Goal: Information Seeking & Learning: Understand process/instructions

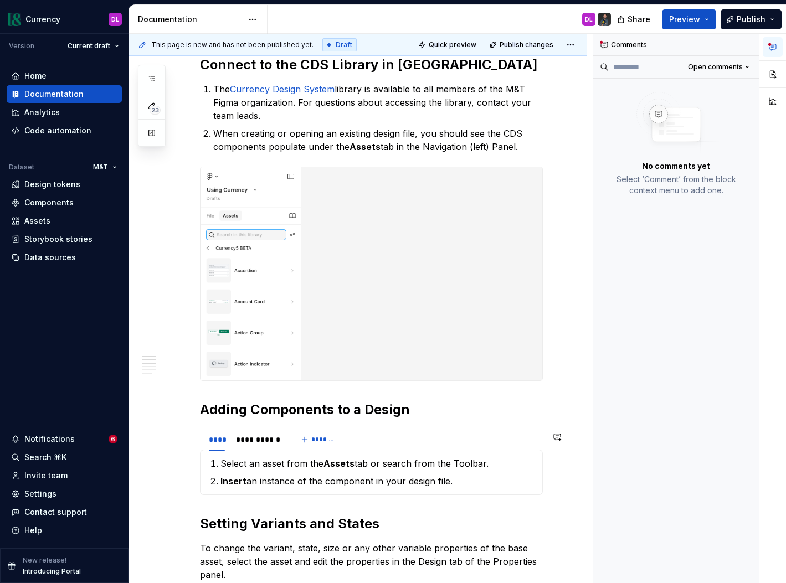
scroll to position [290, 0]
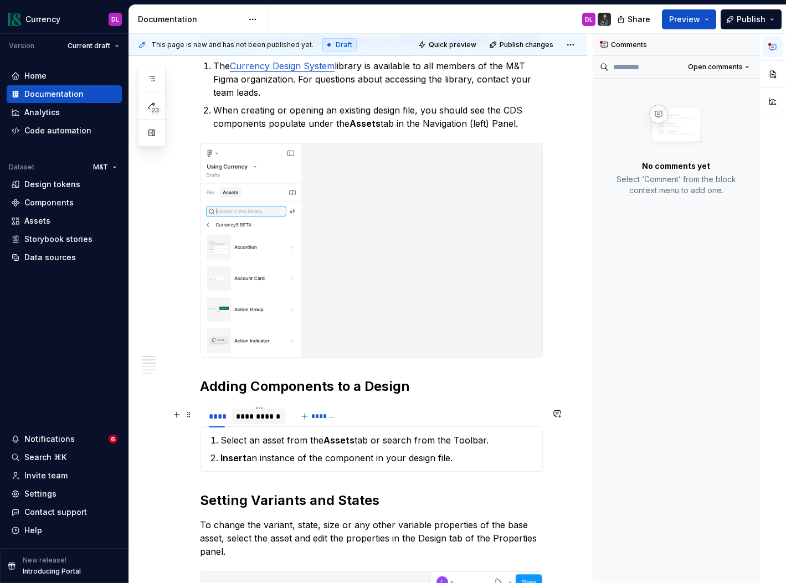
click at [253, 414] on div "**********" at bounding box center [258, 417] width 55 height 16
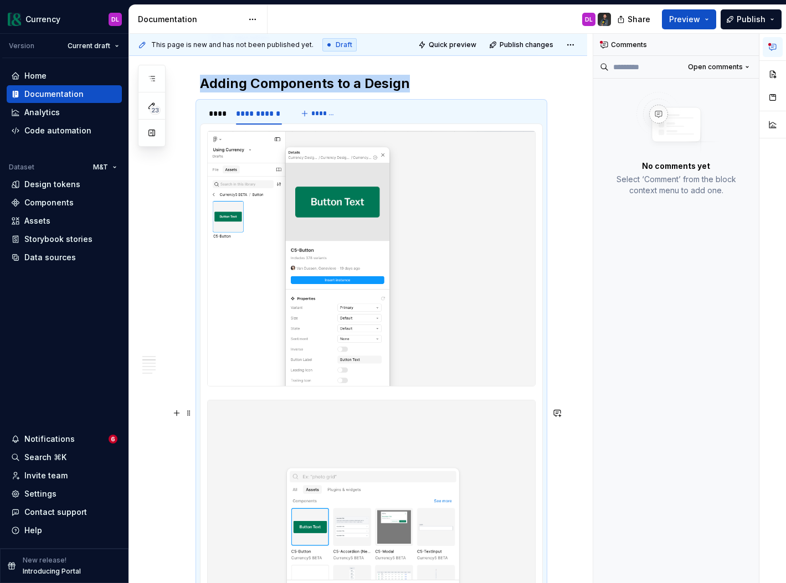
scroll to position [577, 0]
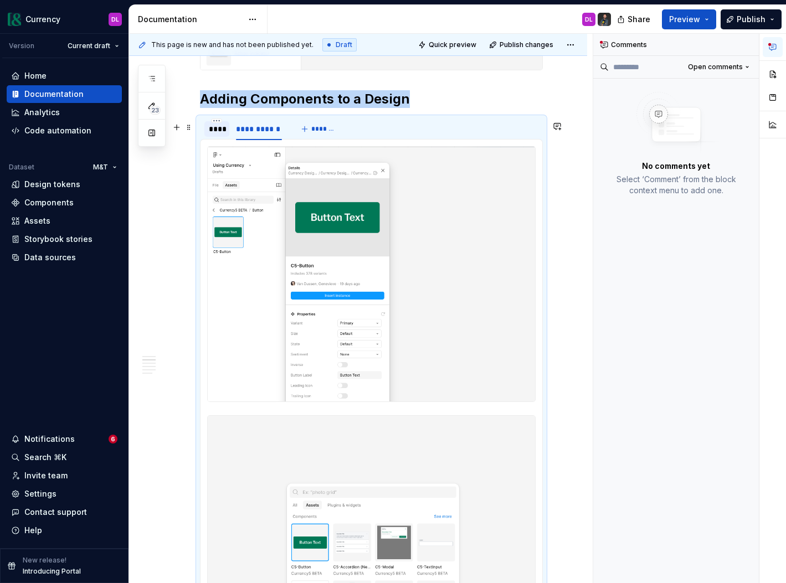
click at [219, 138] on div "****" at bounding box center [216, 129] width 25 height 18
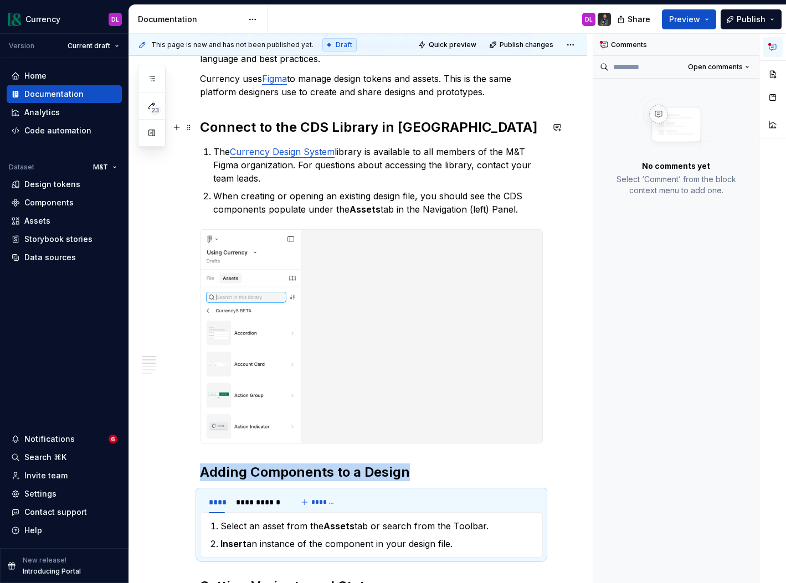
scroll to position [0, 0]
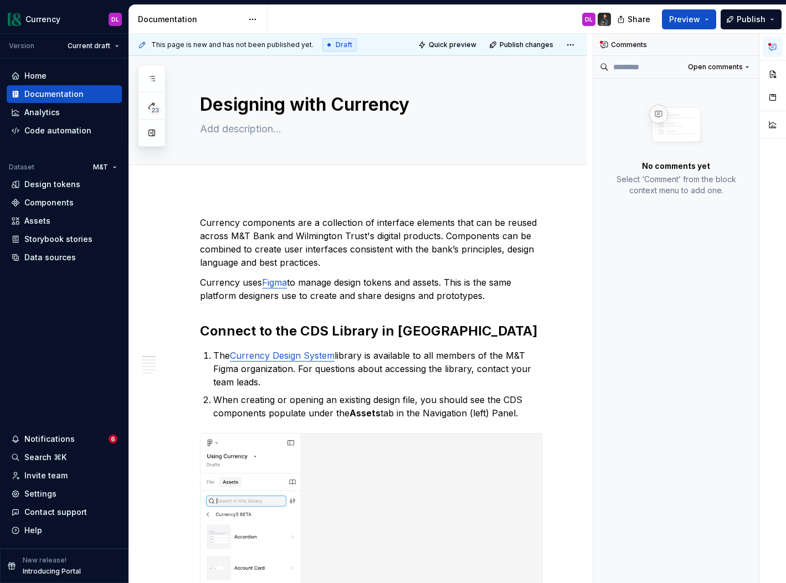
click at [544, 15] on div "DL" at bounding box center [443, 19] width 352 height 29
click at [688, 18] on span "Preview" at bounding box center [684, 19] width 31 height 11
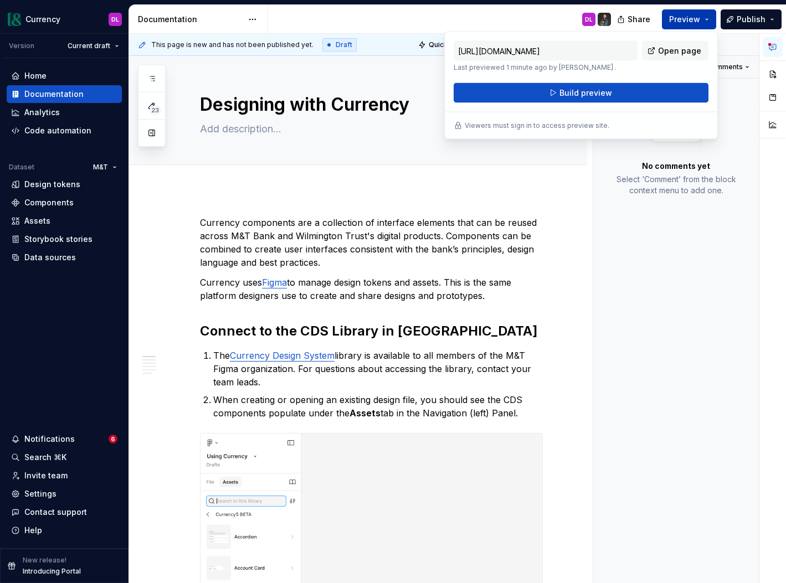
click at [605, 91] on span "Build preview" at bounding box center [585, 92] width 53 height 11
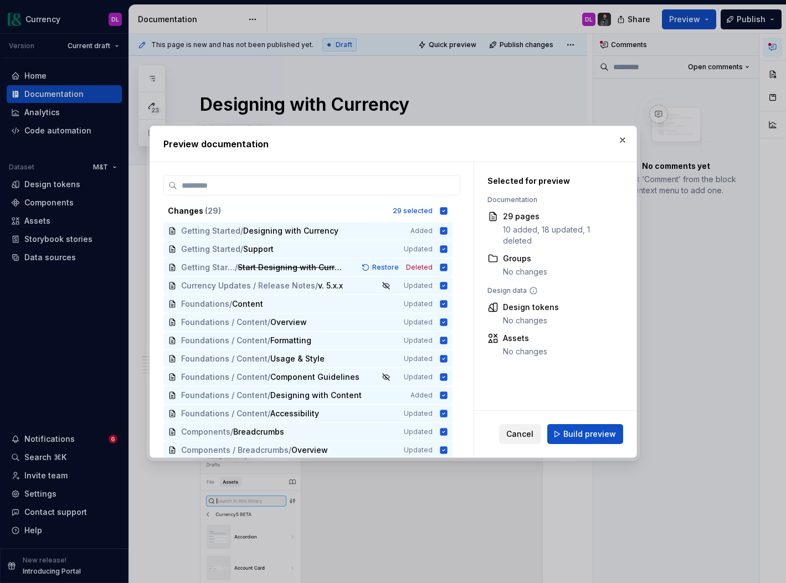
click at [532, 438] on span "Cancel" at bounding box center [519, 434] width 27 height 11
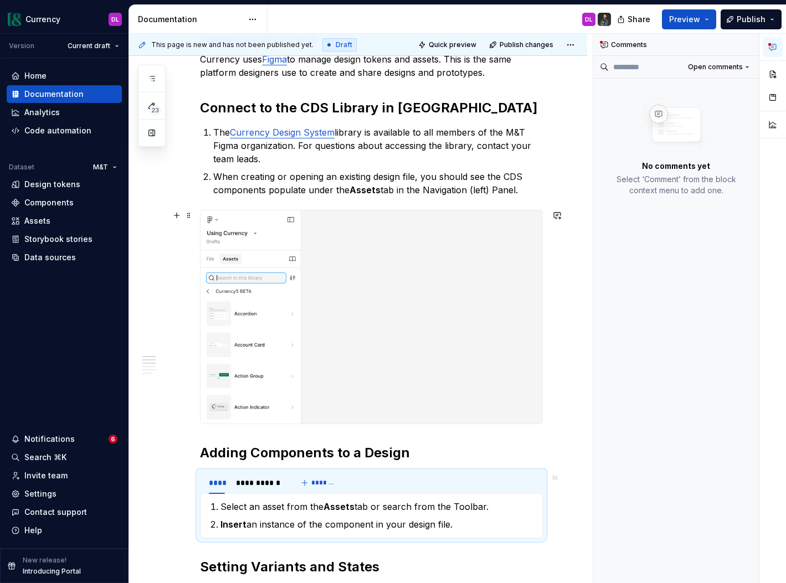
scroll to position [225, 0]
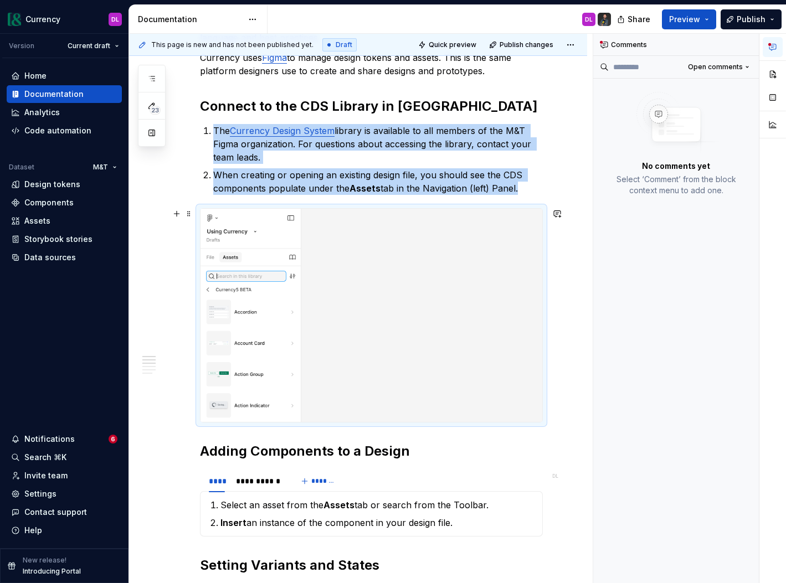
click at [518, 311] on img at bounding box center [371, 315] width 342 height 213
click at [504, 313] on img at bounding box center [371, 315] width 342 height 213
click at [776, 70] on button "button" at bounding box center [772, 74] width 20 height 20
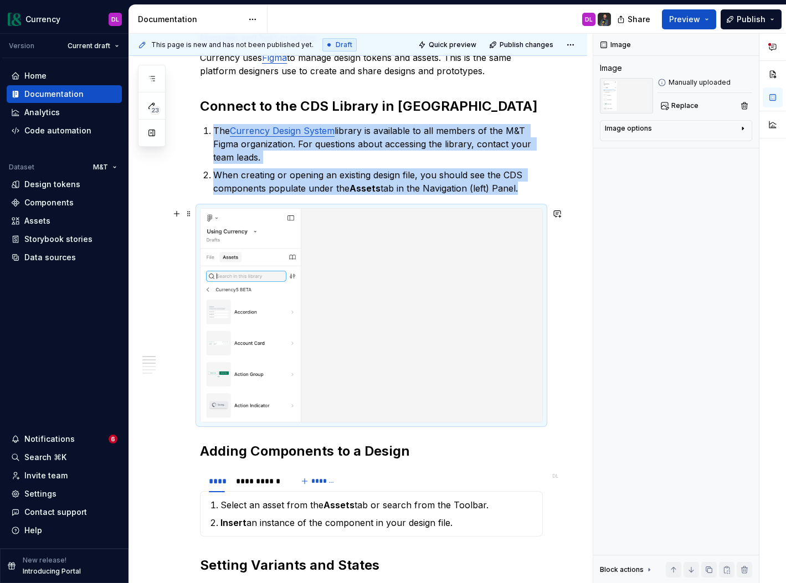
click at [436, 420] on img at bounding box center [371, 315] width 342 height 213
click at [710, 136] on div "Image options" at bounding box center [671, 130] width 133 height 13
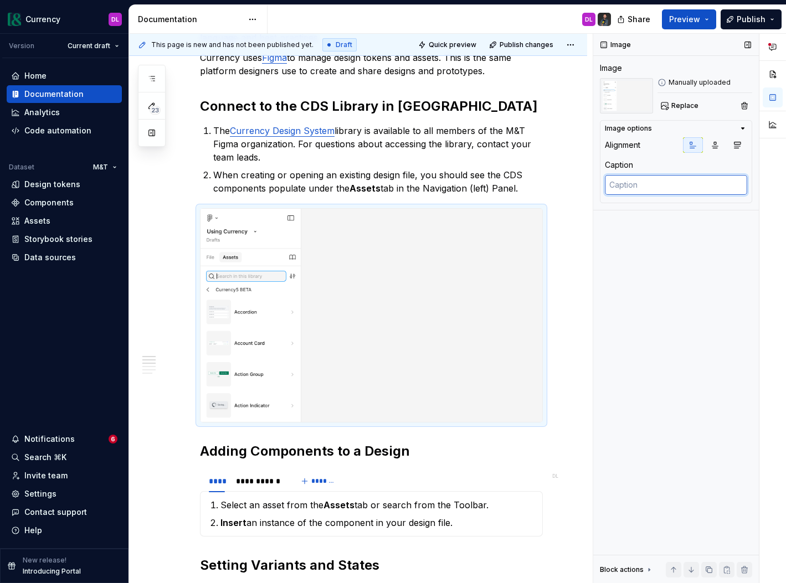
click at [679, 190] on textarea at bounding box center [676, 185] width 142 height 20
type textarea "*"
type textarea "I"
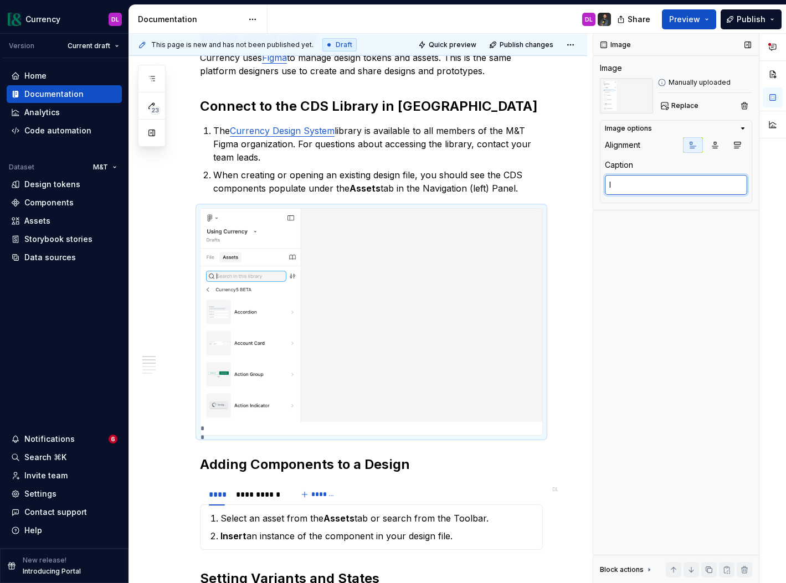
type textarea "*"
type textarea "If"
type textarea "*"
type textarea "If t"
type textarea "*"
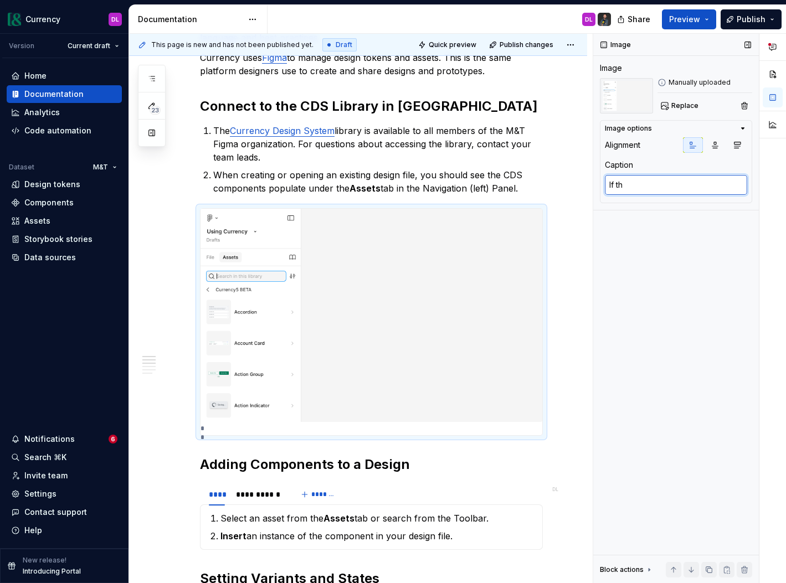
type textarea "If the"
type textarea "*"
type textarea "If the"
type textarea "*"
type textarea "If the C"
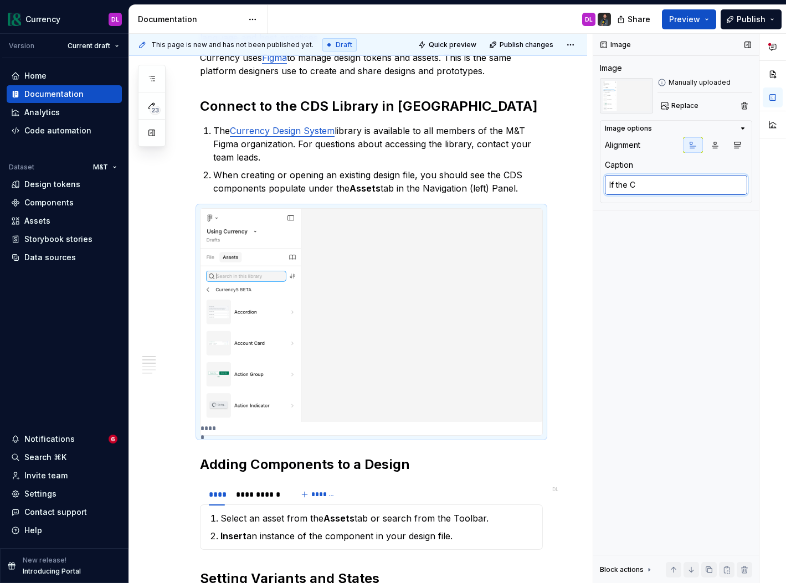
type textarea "*"
type textarea "If the Cu"
type textarea "*"
type textarea "If the Cur"
type textarea "*"
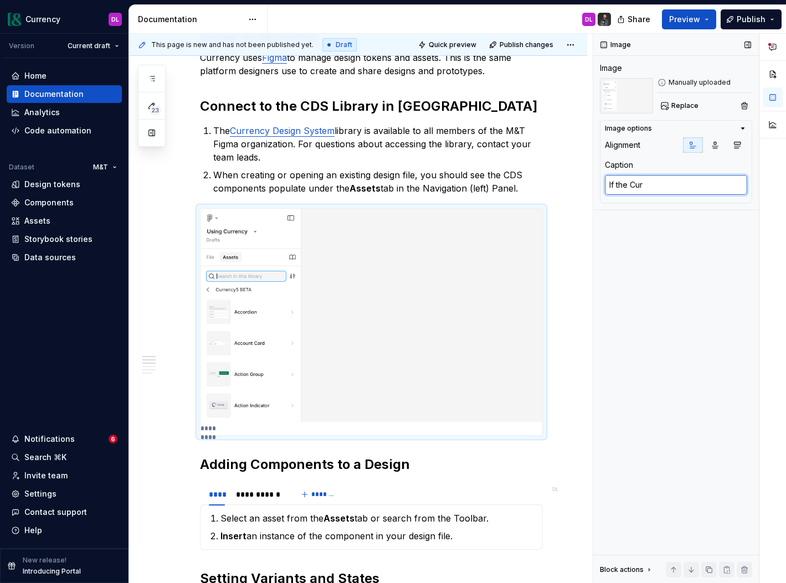
type textarea "If the Curr"
type textarea "*"
type textarea "If the Curren"
type textarea "*"
type textarea "If the Currenc"
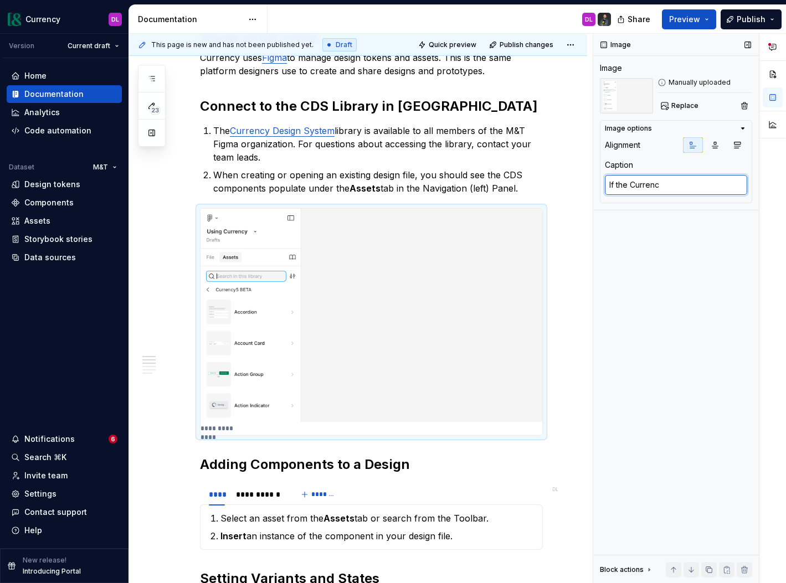
type textarea "*"
type textarea "If the Currency"
type textarea "*"
type textarea "If the Currency"
type textarea "*"
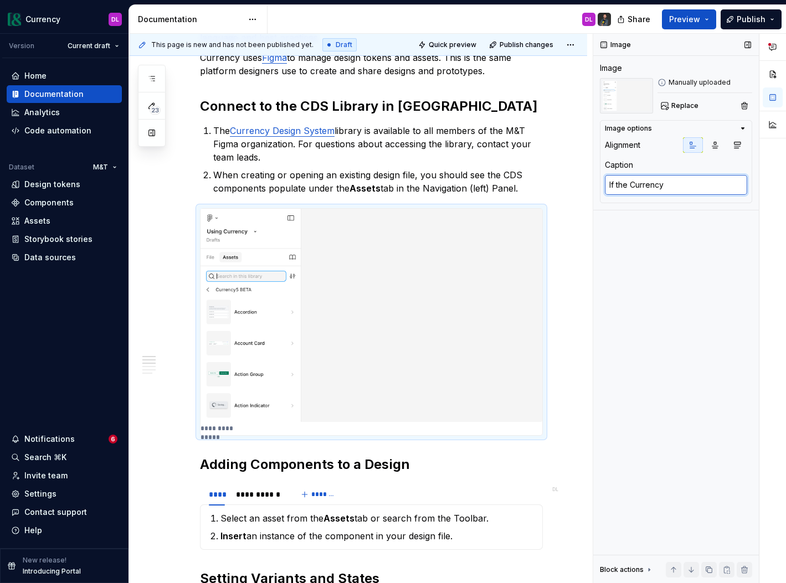
type textarea "If the Currency l"
type textarea "*"
type textarea "If the Currency li"
type textarea "*"
type textarea "If the Currency lib"
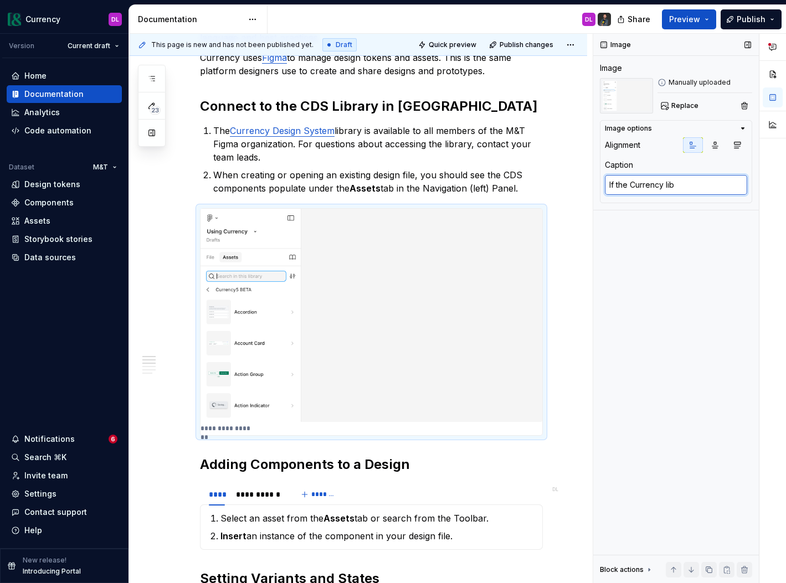
type textarea "*"
type textarea "If the Currency libr"
type textarea "*"
type textarea "If the Currency libra"
type textarea "*"
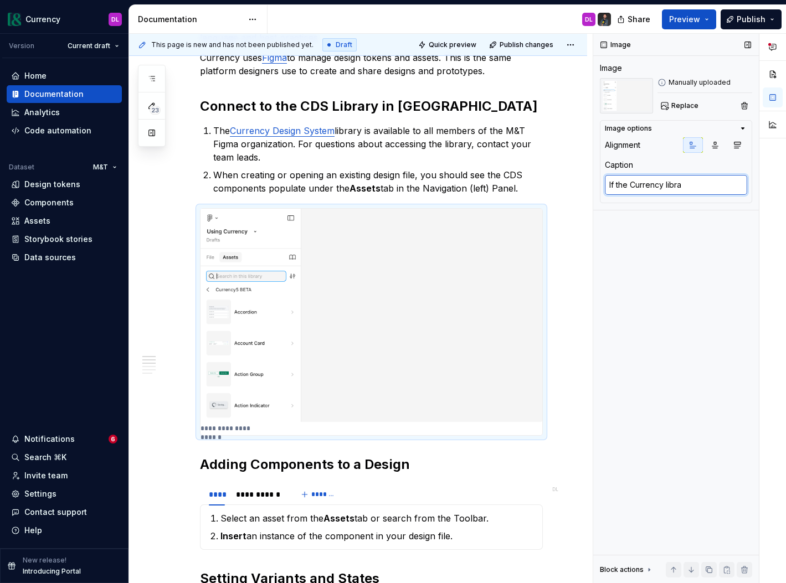
type textarea "If the Currency librar"
type textarea "*"
type textarea "If the Currency library"
type textarea "*"
type textarea "If the Currency library"
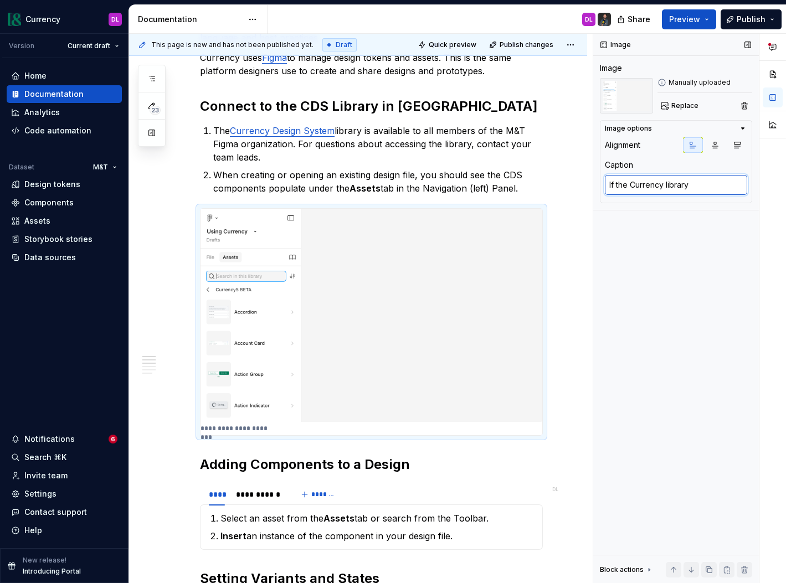
type textarea "*"
type textarea "If the Currency library i"
type textarea "*"
type textarea "If the Currency library is"
type textarea "*"
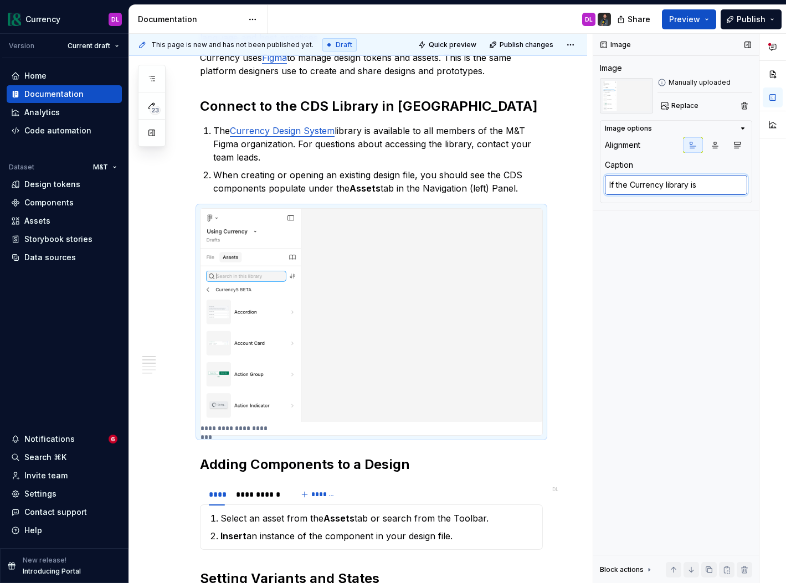
type textarea "If the Currency library is"
type textarea "*"
type textarea "If the Currency library is en"
type textarea "*"
type textarea "If the Currency library is ena"
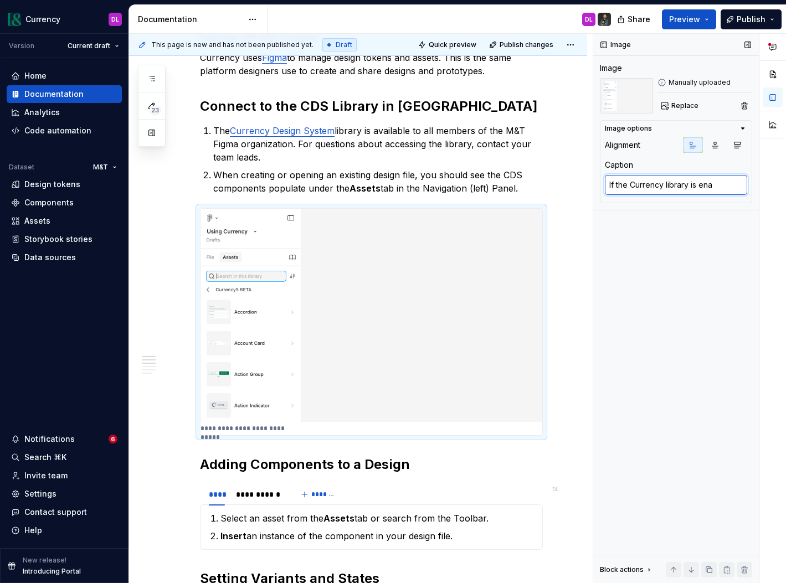
type textarea "*"
type textarea "If the Currency library is enab"
type textarea "*"
type textarea "If the Currency library is enabl"
type textarea "*"
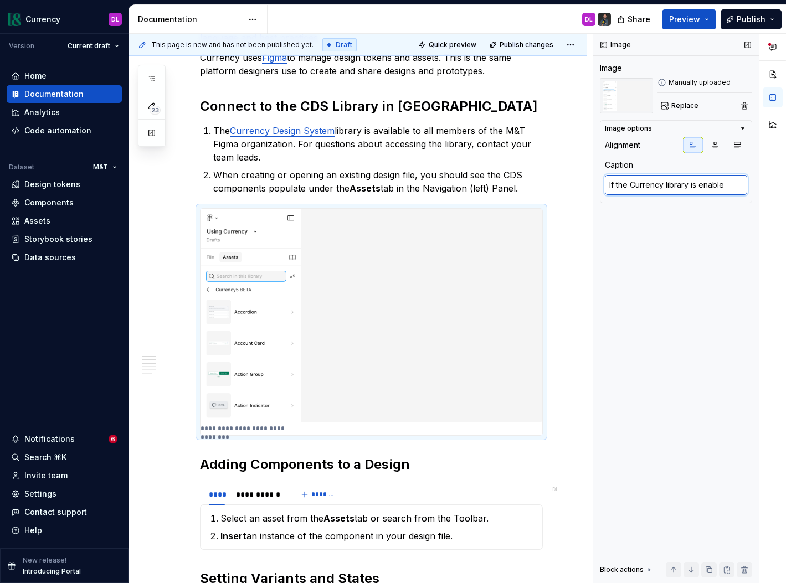
type textarea "If the Currency library is enable"
type textarea "*"
type textarea "If the Currency library is enable d"
type textarea "*"
type textarea "If the Currency library is enable df"
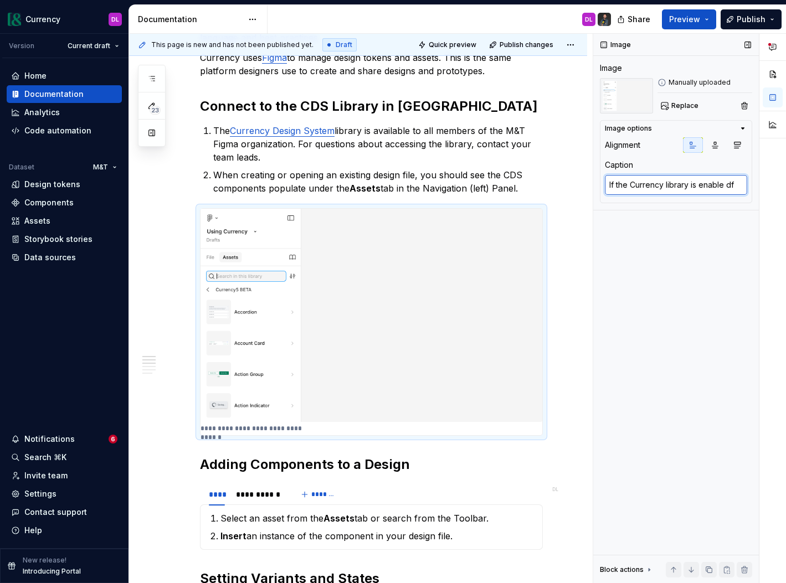
type textarea "*"
type textarea "If the Currency library is enable d"
type textarea "*"
type textarea "If the Currency library is enable"
type textarea "*"
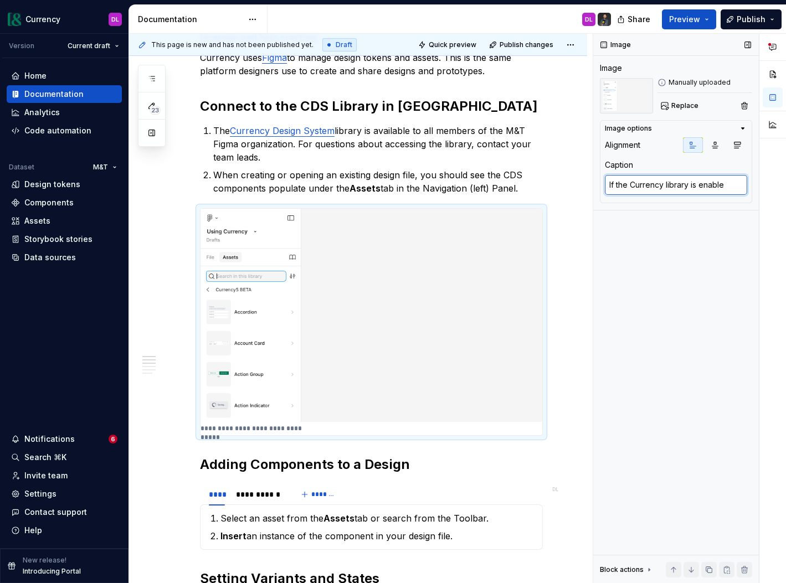
type textarea "If the Currency library is enable"
type textarea "*"
type textarea "If the Currency library is enabled"
type textarea "*"
type textarea "If the Currency library is enabled f"
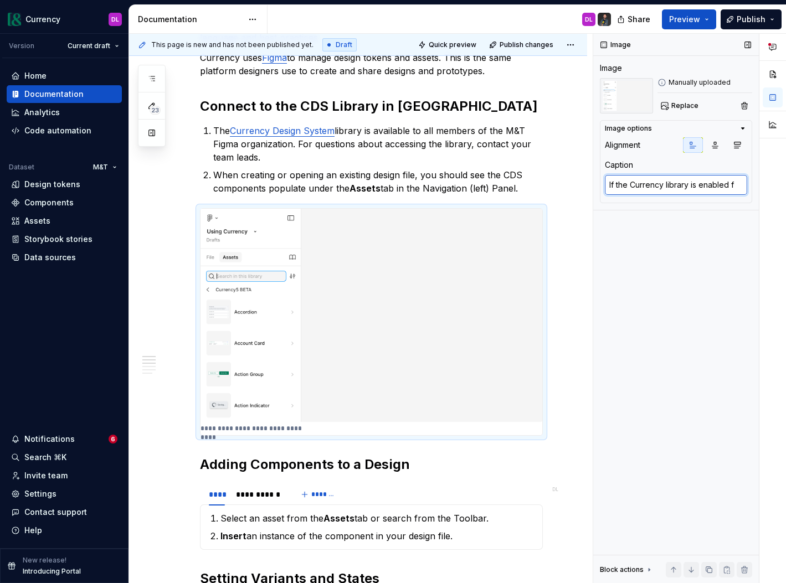
type textarea "*"
type textarea "If the Currency library is enabled fo"
type textarea "*"
type textarea "If the Currency library is enabled for"
type textarea "*"
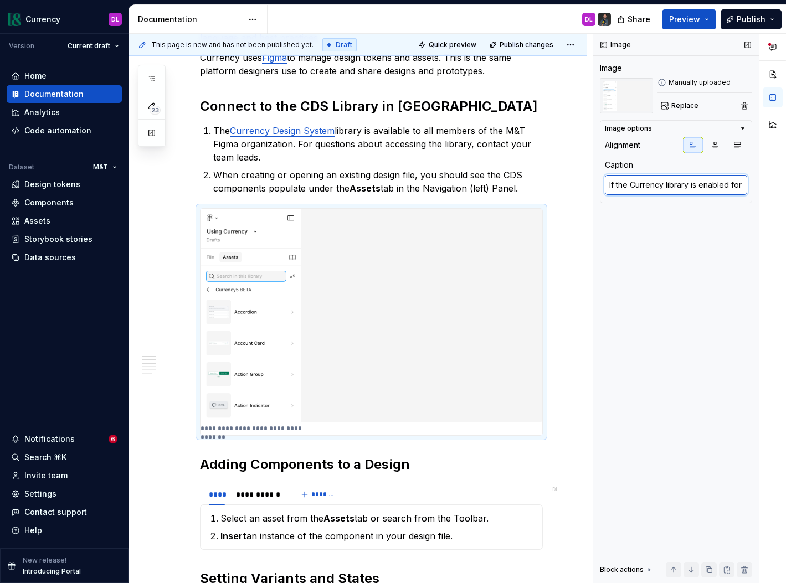
type textarea "If the Currency library is enabled for"
type textarea "*"
type textarea "If the Currency library is enabled for y"
type textarea "*"
type textarea "If the Currency library is enabled for yo"
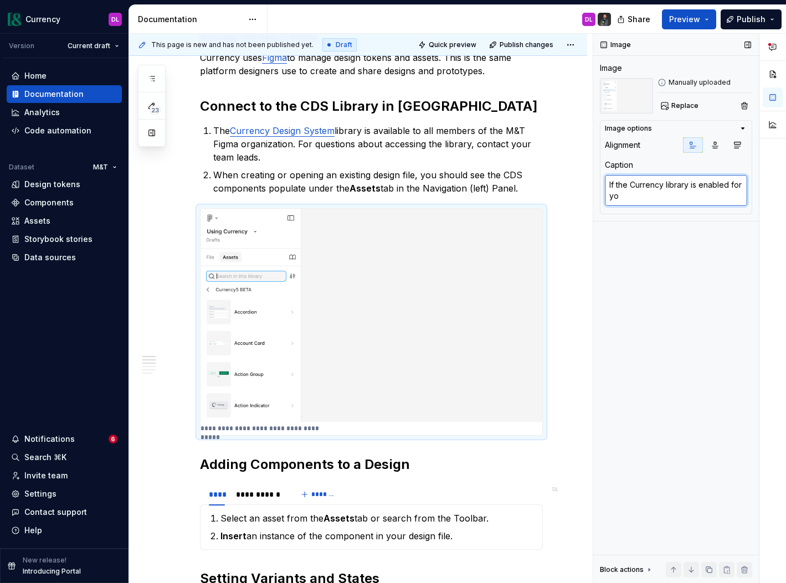
type textarea "*"
type textarea "If the Currency library is enabled for you"
type textarea "*"
type textarea "If the Currency library is enabled for your"
type textarea "*"
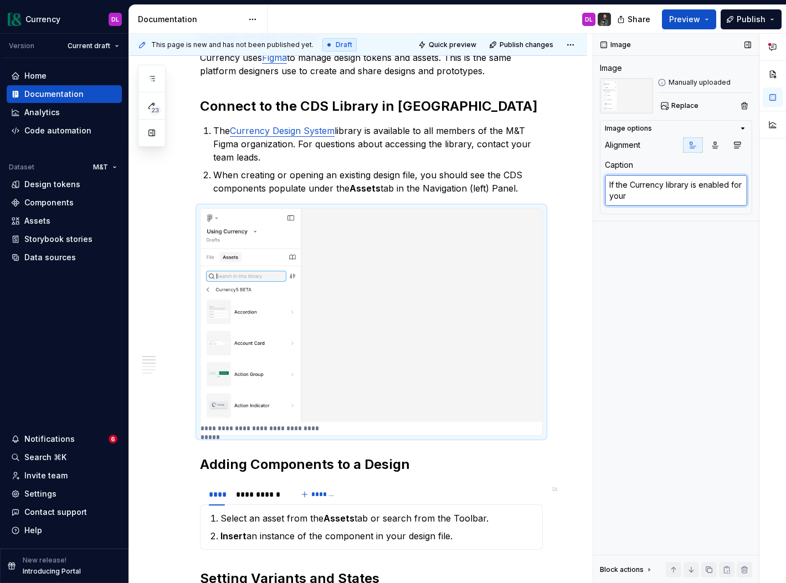
type textarea "If the Currency library is enabled for your"
type textarea "*"
type textarea "If the Currency library is enabled for your p"
type textarea "*"
type textarea "If the Currency library is enabled for your pro"
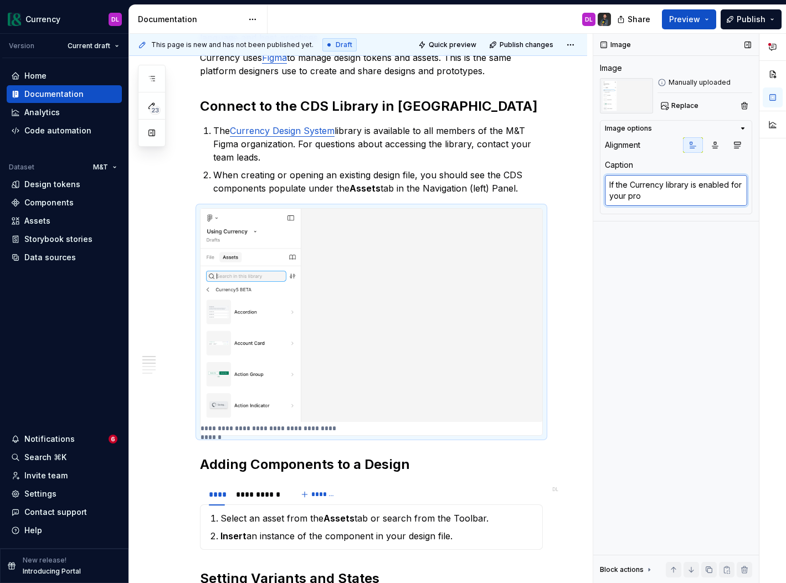
type textarea "*"
type textarea "If the Currency library is enabled for your proj"
type textarea "*"
type textarea "If the Currency library is enabled for your proje"
type textarea "*"
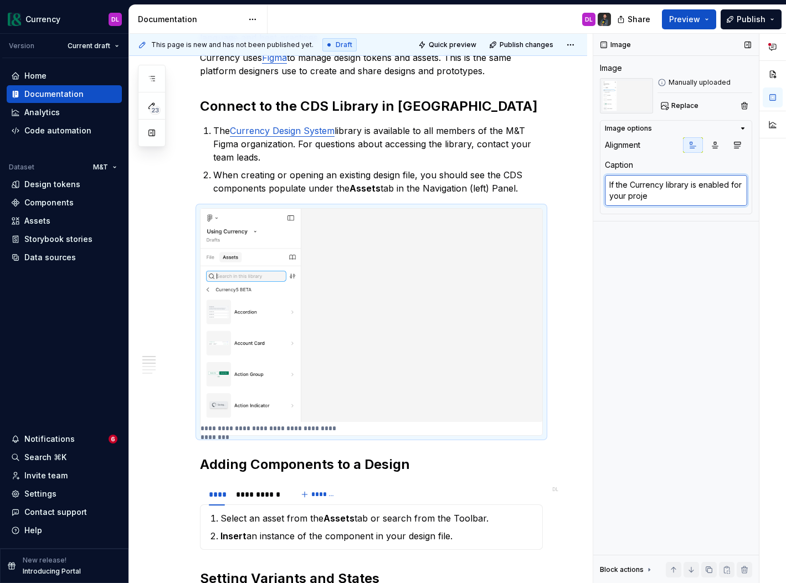
type textarea "If the Currency library is enabled for your projec"
type textarea "*"
type textarea "If the Currency library is enabled for your project,"
type textarea "*"
type textarea "If the Currency library is enabled for your project,"
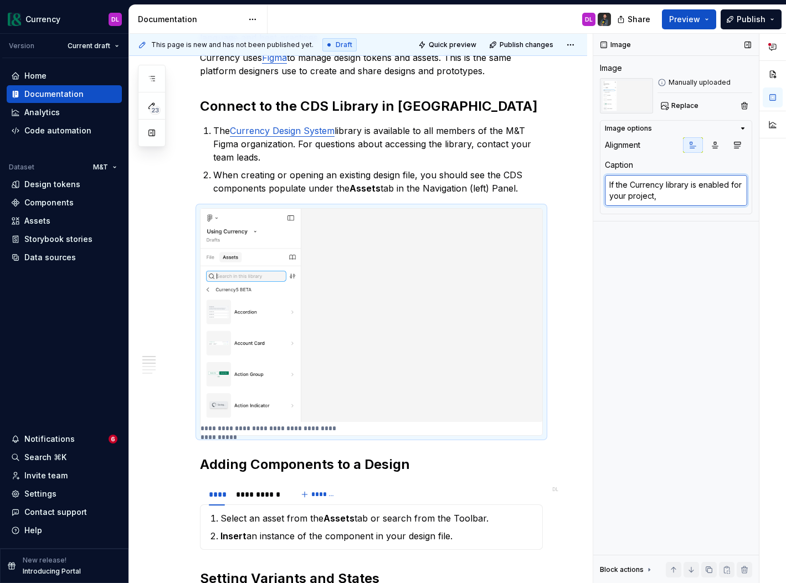
type textarea "*"
type textarea "If the Currency library is enabled for your project, t"
type textarea "*"
type textarea "If the Currency library is enabled for your project, th"
type textarea "*"
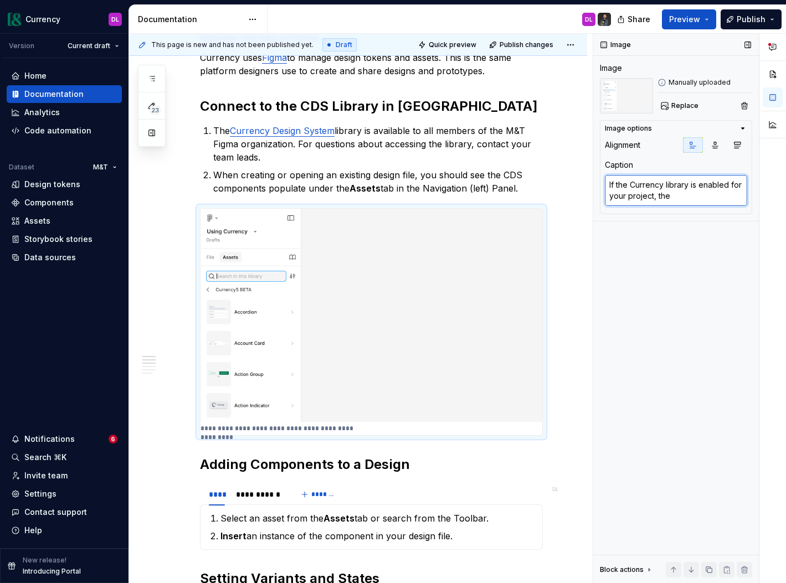
type textarea "If the Currency library is enabled for your project, the"
type textarea "*"
type textarea "If the Currency library is enabled for your project, the a"
type textarea "*"
type textarea "If the Currency library is enabled for your project, the"
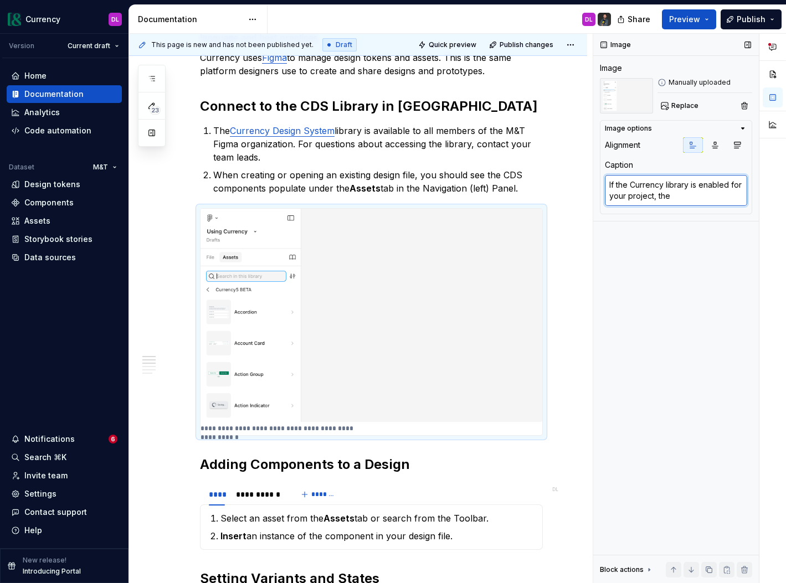
type textarea "*"
type textarea "If the Currency library is enabled for your project, the c"
type textarea "*"
type textarea "If the Currency library is enabled for your project, the co"
type textarea "*"
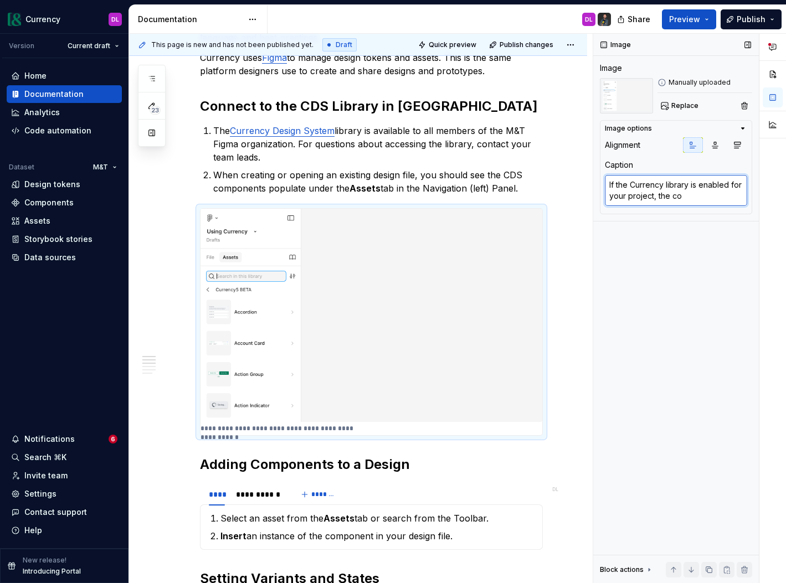
type textarea "If the Currency library is enabled for your project, the com"
type textarea "*"
type textarea "If the Currency library is enabled for your project, the comp"
type textarea "*"
type textarea "If the Currency library is enabled for your project, the compo"
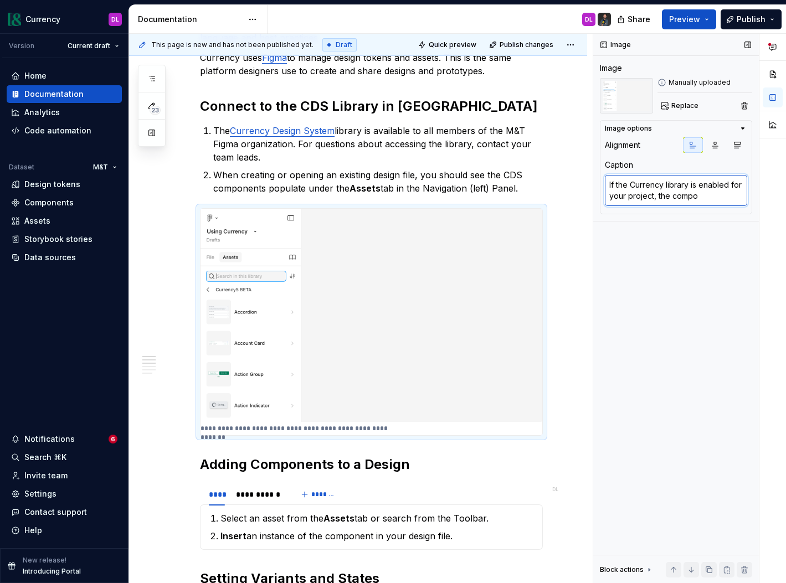
type textarea "*"
type textarea "If the Currency library is enabled for your project, the compon"
type textarea "*"
type textarea "If the Currency library is enabled for your project, the compone"
type textarea "*"
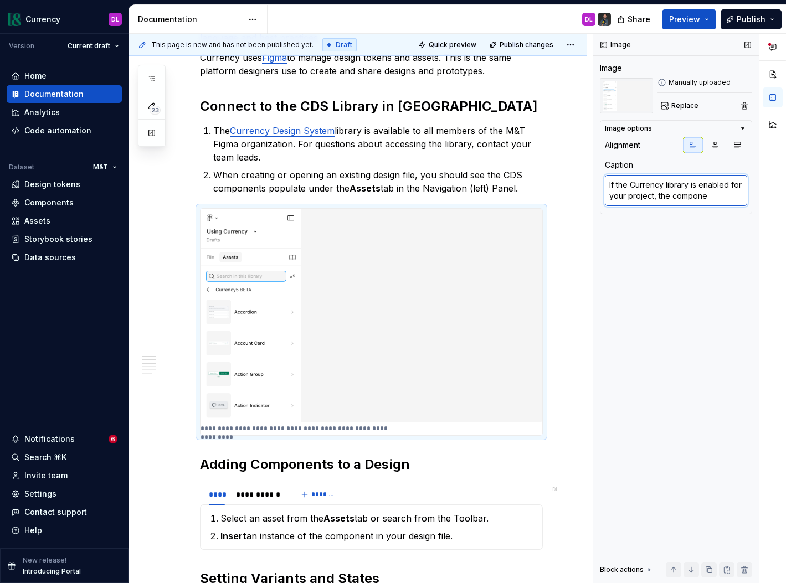
type textarea "If the Currency library is enabled for your project, the componen"
type textarea "*"
type textarea "If the Currency library is enabled for your project, the component"
type textarea "*"
type textarea "If the Currency library is enabled for your project, the components"
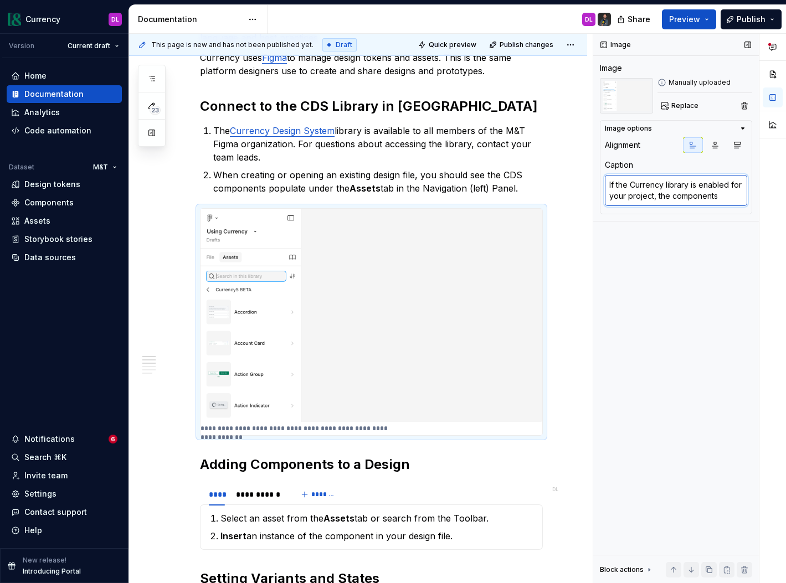
type textarea "*"
type textarea "If the Currency library is enabled for your project, the components"
type textarea "*"
type textarea "If the Currency library is enabled for your project, the components s"
type textarea "*"
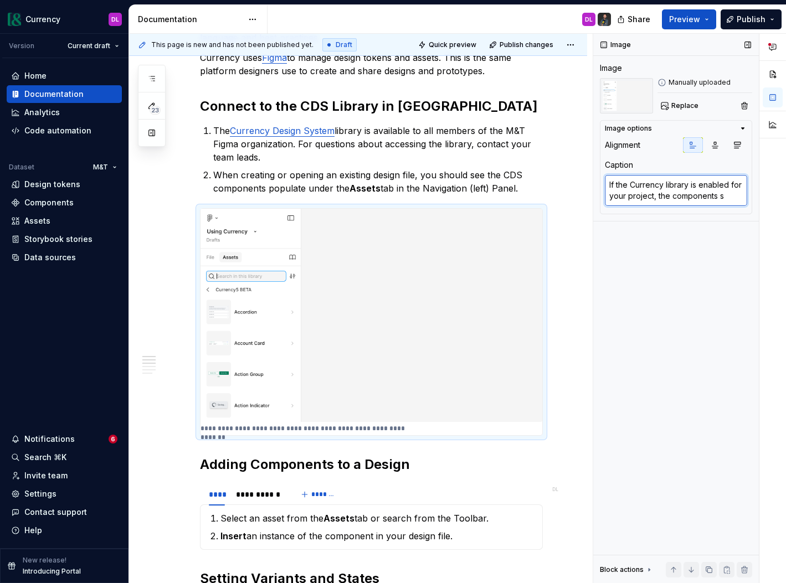
type textarea "If the Currency library is enabled for your project, the components sh"
type textarea "*"
type textarea "If the Currency library is enabled for your project, the components sho"
type textarea "*"
type textarea "If the Currency library is enabled for your project, the components shou"
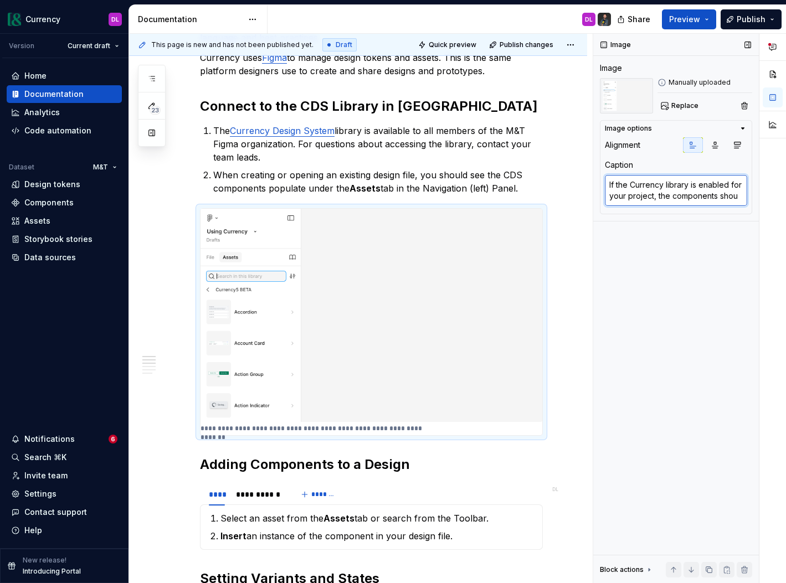
type textarea "*"
type textarea "If the Currency library is enabled for your project, the components shoul"
type textarea "*"
type textarea "If the Currency library is enabled for your project, the components should"
type textarea "*"
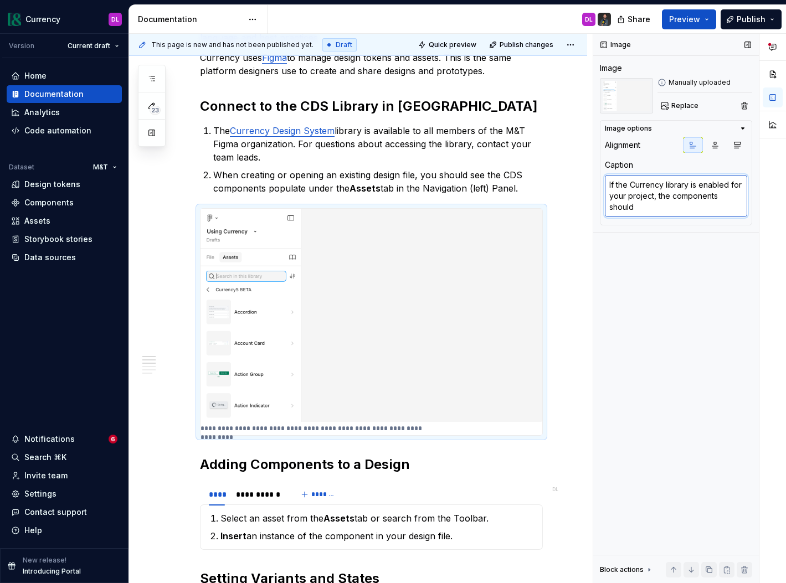
type textarea "If the Currency library is enabled for your project, the components should"
type textarea "*"
type textarea "If the Currency library is enabled for your project, the components should ap"
type textarea "*"
type textarea "If the Currency library is enabled for your project, the components should app"
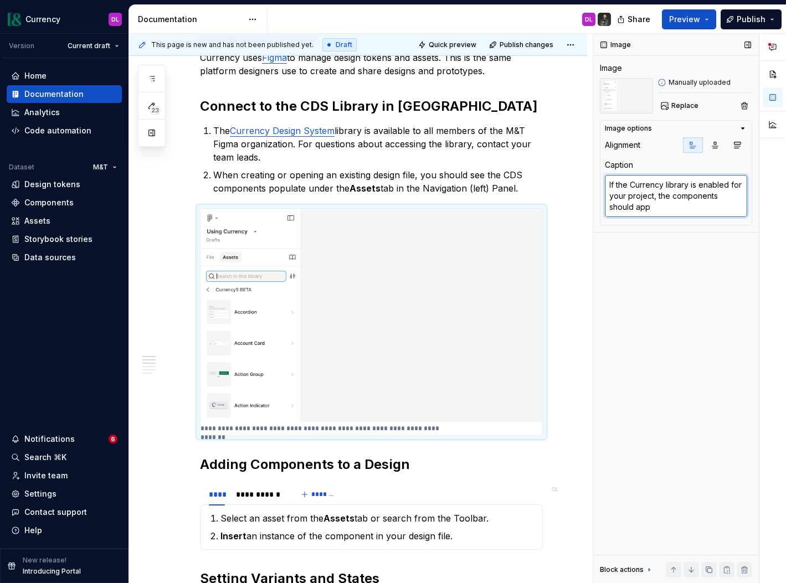
type textarea "*"
type textarea "If the Currency library is enabled for your project, the components should appea"
type textarea "*"
type textarea "If the Currency library is enabled for your project, the components should appe…"
type textarea "*"
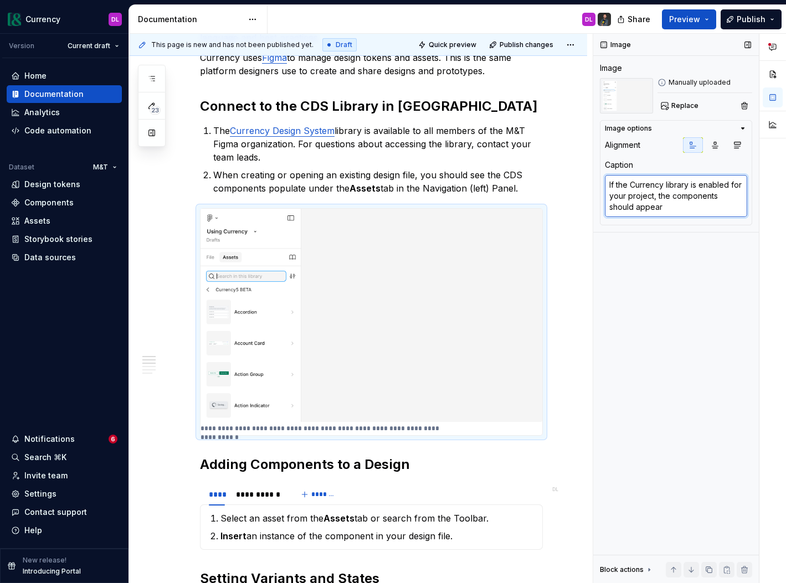
type textarea "If the Currency library is enabled for your project, the components should appe…"
type textarea "*"
type textarea "If the Currency library is enabled for your project, the components should appe…"
type textarea "*"
type textarea "If the Currency library is enabled for your project, the components should appe…"
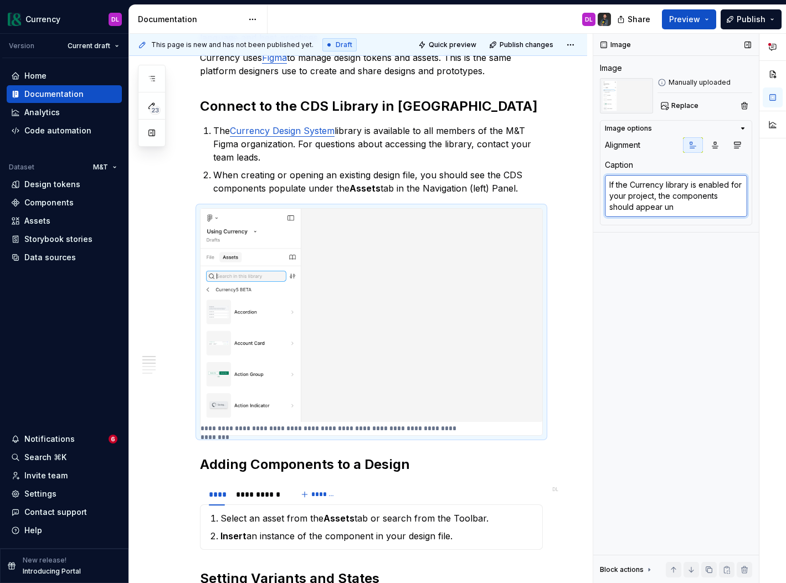
type textarea "*"
type textarea "If the Currency library is enabled for your project, the components should appe…"
type textarea "*"
type textarea "If the Currency library is enabled for your project, the components should appe…"
type textarea "*"
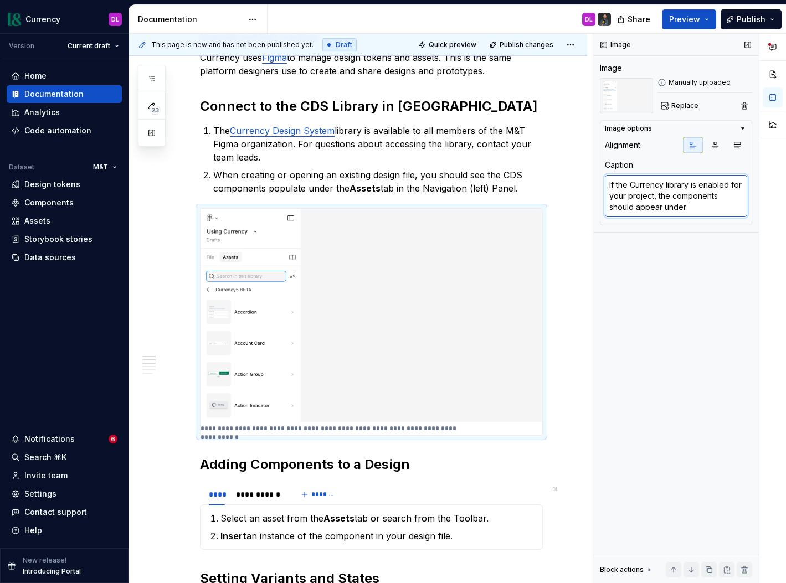
type textarea "If the Currency library is enabled for your project, the components should appe…"
type textarea "*"
type textarea "If the Currency library is enabled for your project, the components should appe…"
type textarea "*"
type textarea "If the Currency library is enabled for your project, the components should appe…"
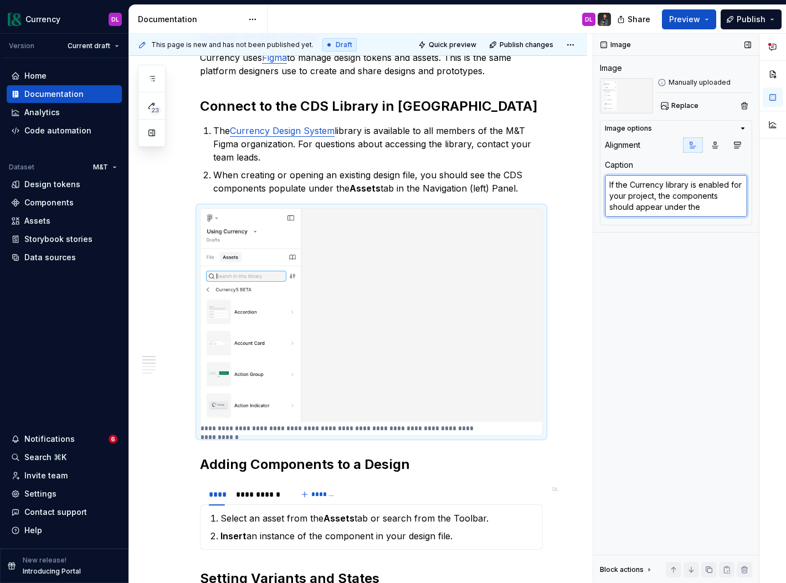
type textarea "*"
type textarea "If the Currency library is enabled for your project, the components should appe…"
type textarea "*"
type textarea "If the Currency library is enabled for your project, the components should appe…"
type textarea "*"
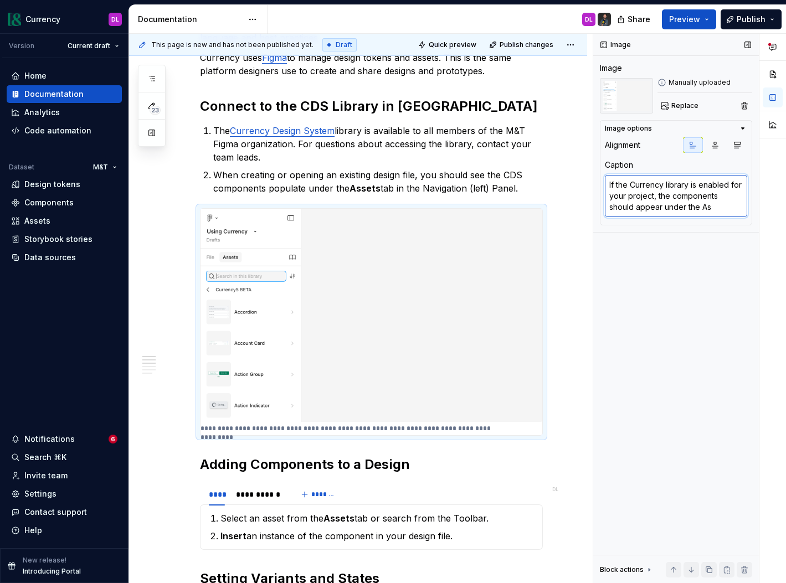
type textarea "If the Currency library is enabled for your project, the components should appe…"
type textarea "*"
type textarea "If the Currency library is enabled for your project, the components should appe…"
type textarea "*"
type textarea "If the Currency library is enabled for your project, the components should appe…"
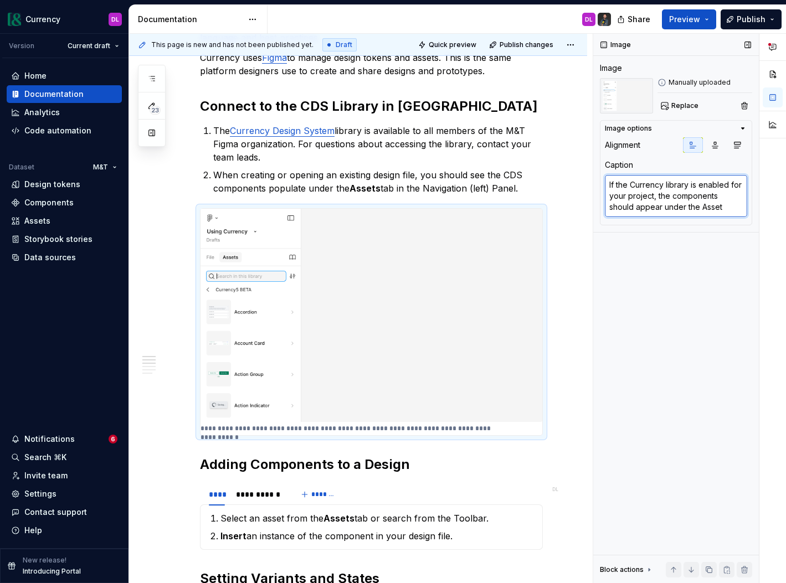
type textarea "*"
type textarea "If the Currency library is enabled for your project, the components should appe…"
type textarea "*"
type textarea "If the Currency library is enabled for your project, the components should appe…"
type textarea "*"
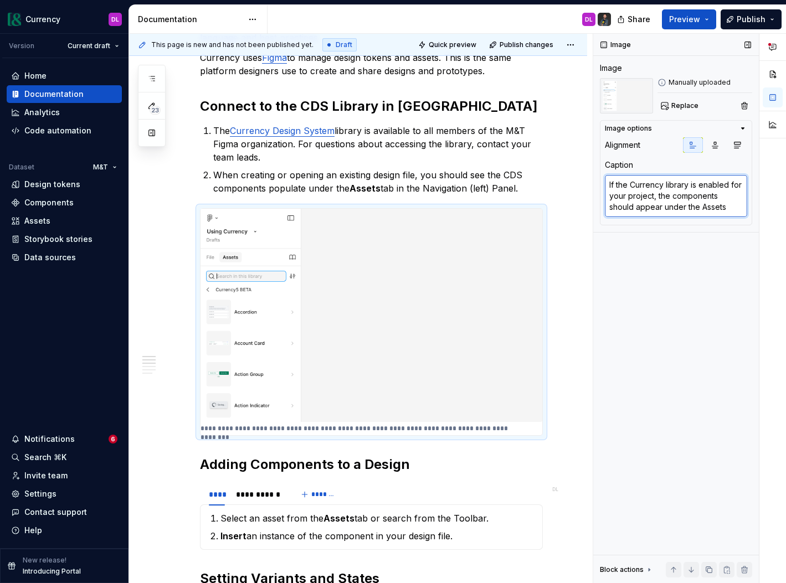
type textarea "If the Currency library is enabled for your project, the components should appe…"
type textarea "*"
type textarea "If the Currency library is enabled for your project, the components should appe…"
type textarea "*"
type textarea "If the Currency library is enabled for your project, the components should appe…"
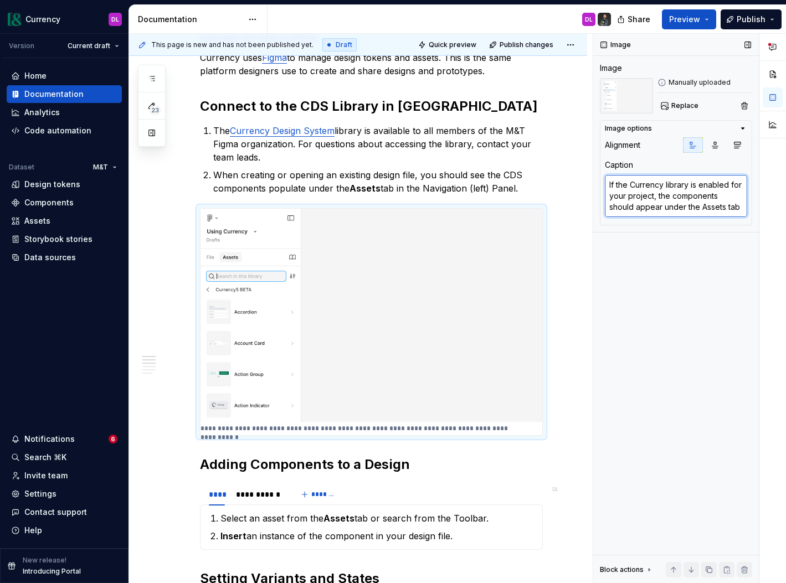
type textarea "*"
type textarea "If the Currency library is enabled for your project, the components should appe…"
type textarea "*"
type textarea "If the Currency library is enabled for your project, the components should appe…"
type textarea "*"
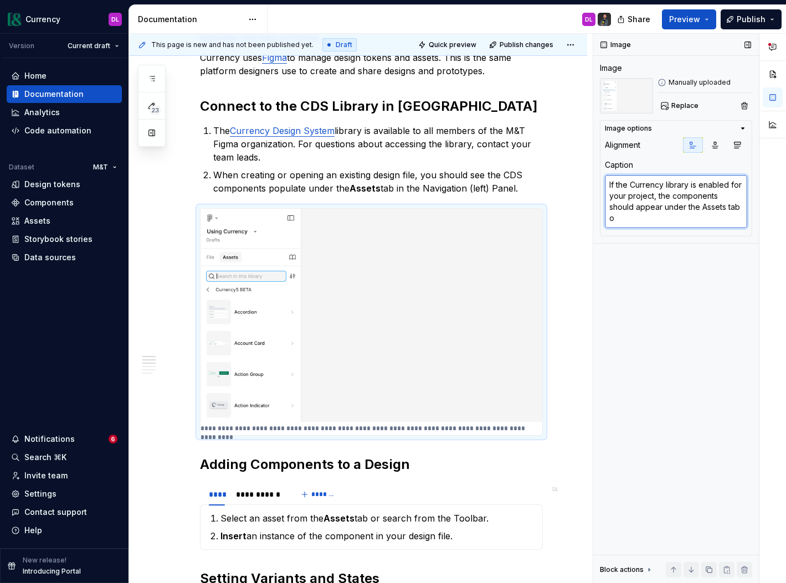
type textarea "If the Currency library is enabled for your project, the components should appe…"
type textarea "*"
type textarea "If the Currency library is enabled for your project, the components should appe…"
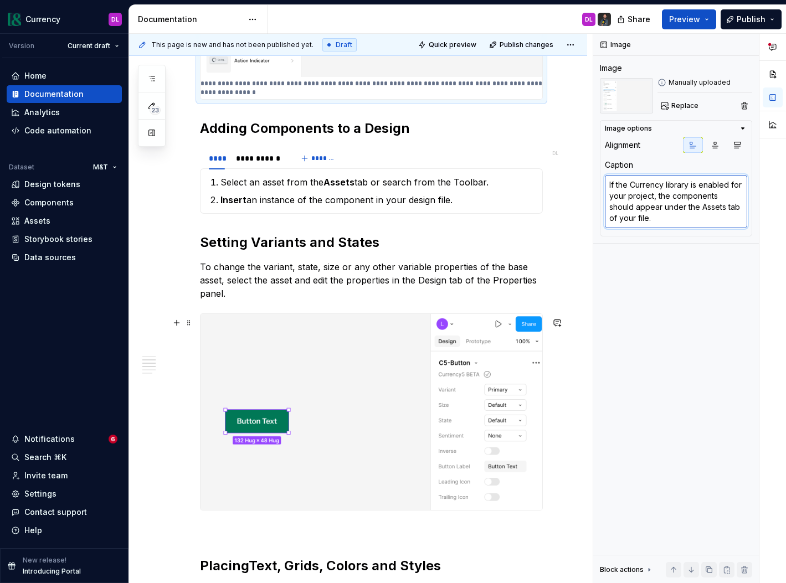
scroll to position [579, 0]
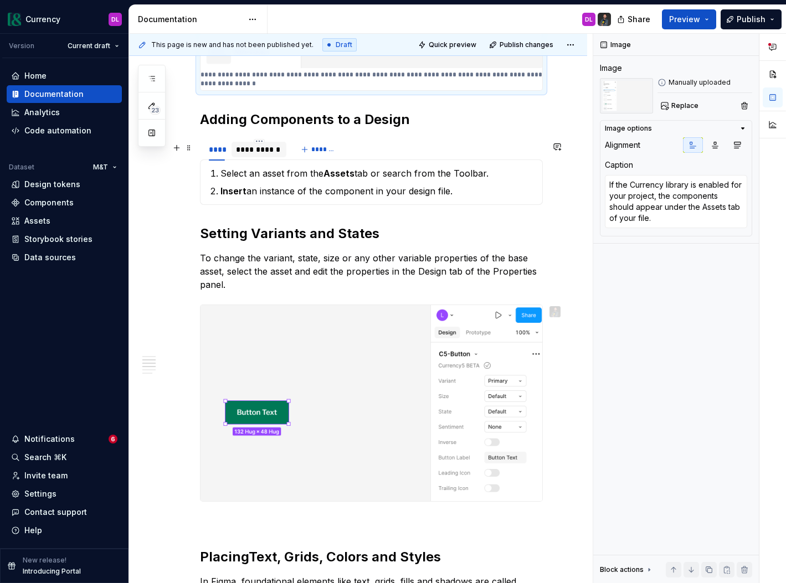
click at [243, 152] on div "**********" at bounding box center [259, 149] width 47 height 11
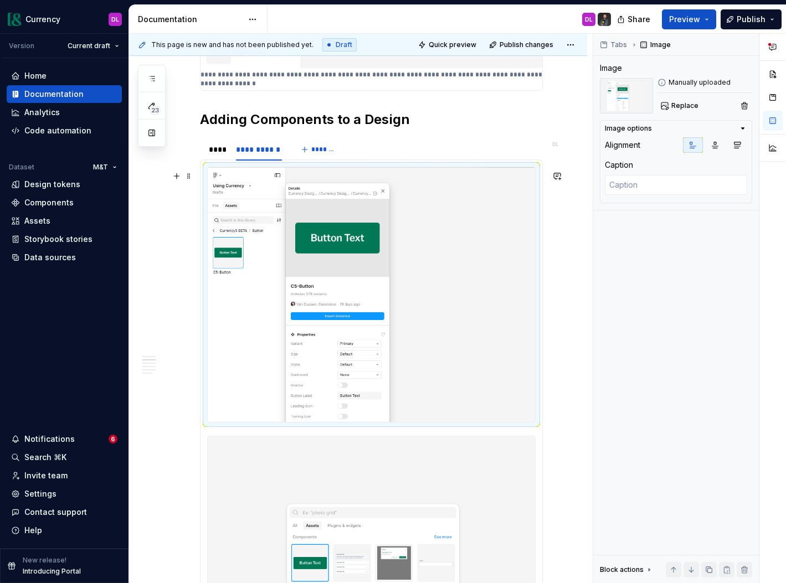
click at [304, 263] on img at bounding box center [371, 294] width 327 height 254
click at [633, 190] on textarea at bounding box center [676, 185] width 142 height 20
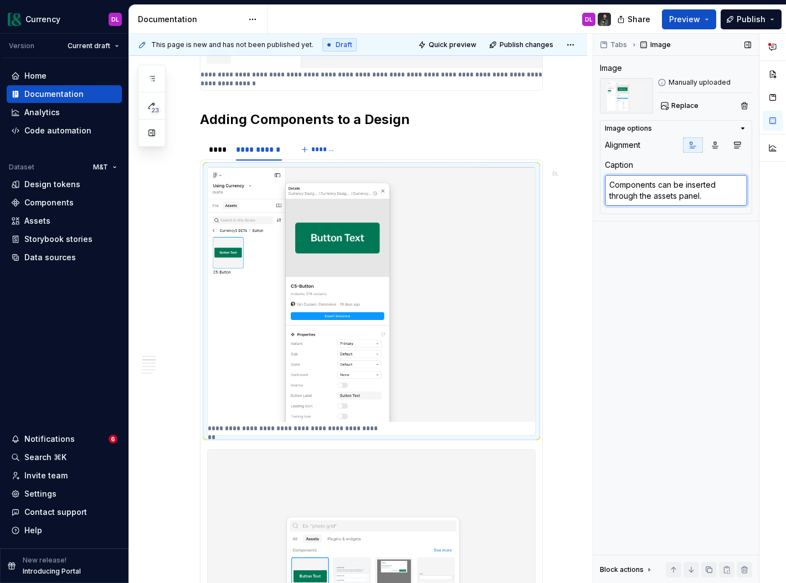
click at [659, 187] on textarea "Components can be inserted through the assets panel." at bounding box center [676, 190] width 142 height 31
click at [690, 197] on textarea "Component instances can be inserted through the assets panel." at bounding box center [676, 190] width 142 height 31
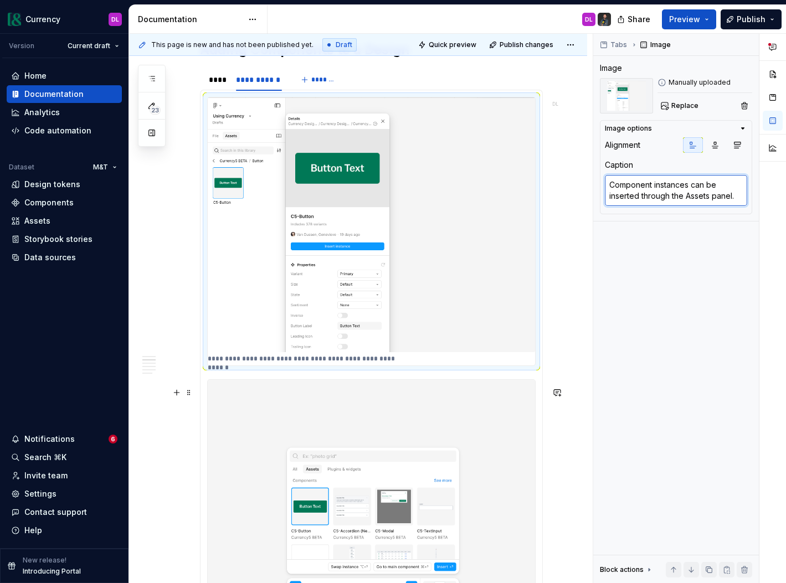
scroll to position [667, 0]
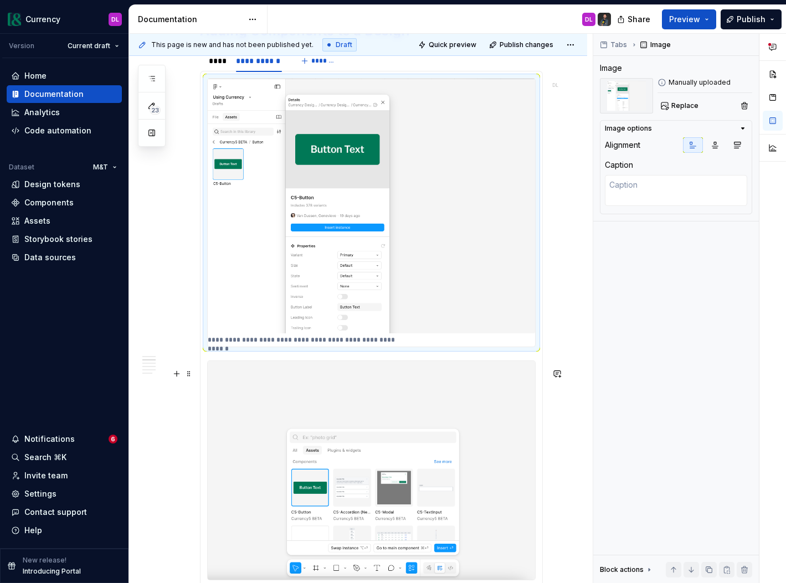
click at [513, 505] on img at bounding box center [371, 470] width 327 height 219
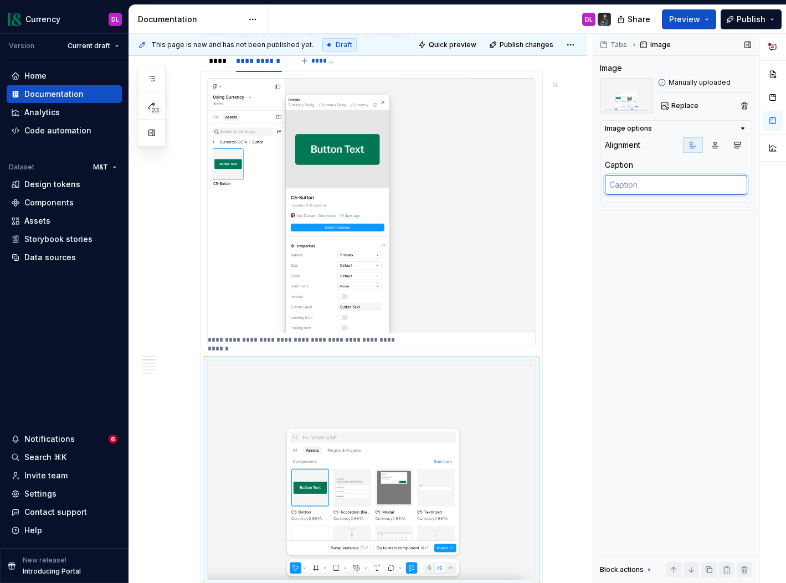
click at [647, 187] on textarea at bounding box center [676, 185] width 142 height 20
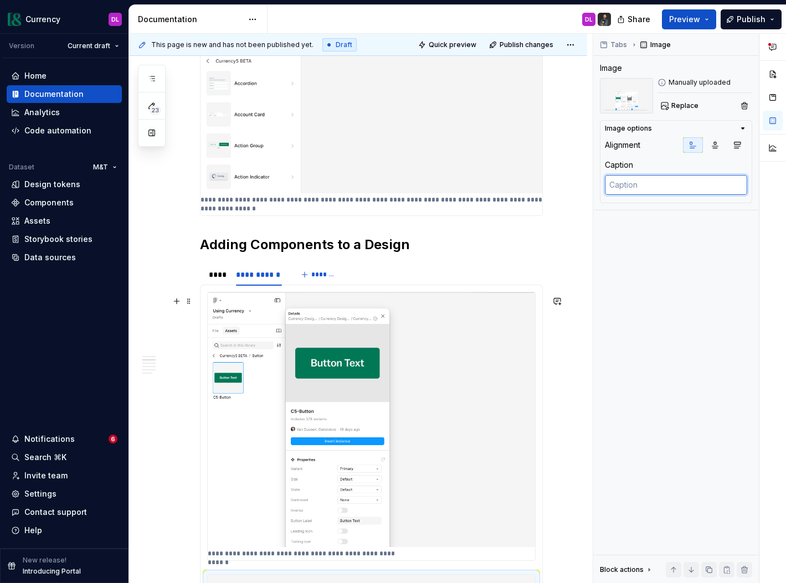
scroll to position [458, 0]
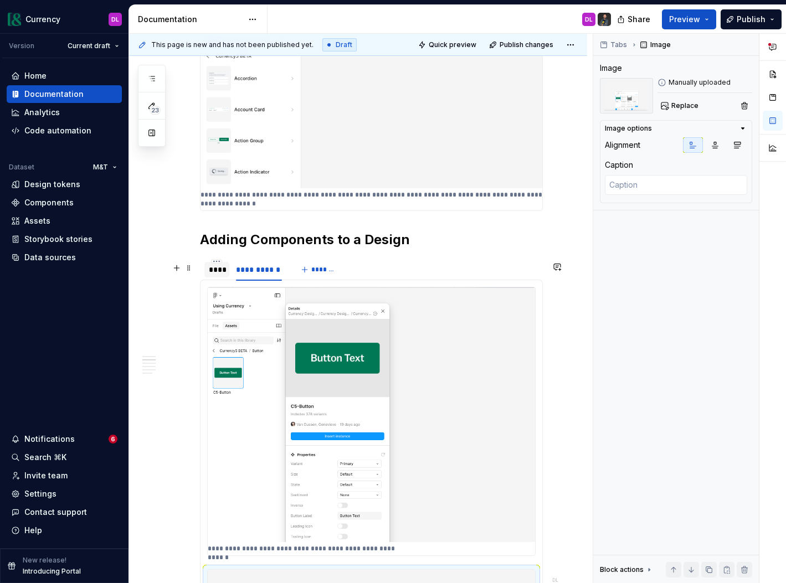
click at [223, 274] on div "****" at bounding box center [217, 269] width 16 height 11
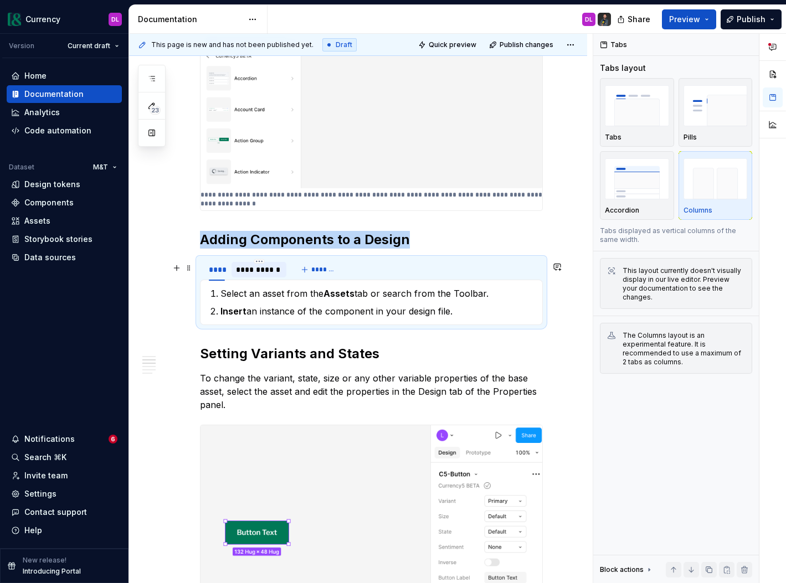
click at [261, 271] on div "**********" at bounding box center [259, 269] width 47 height 11
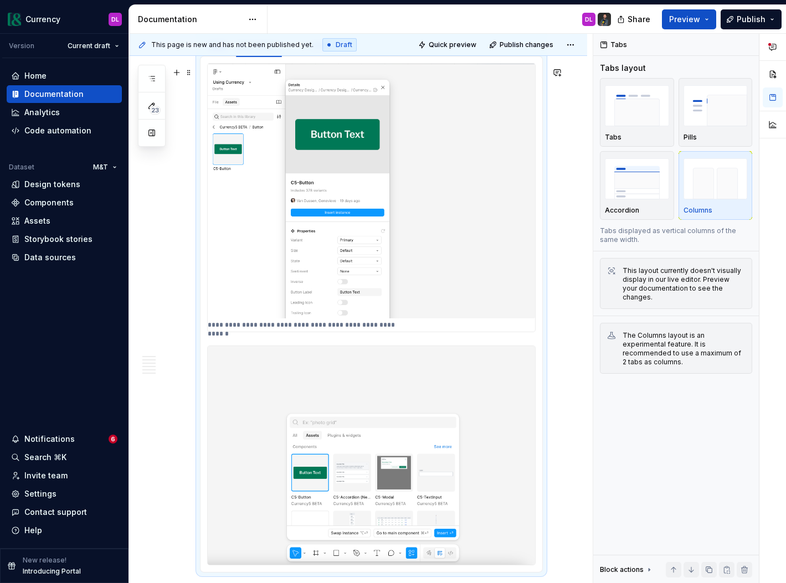
scroll to position [779, 0]
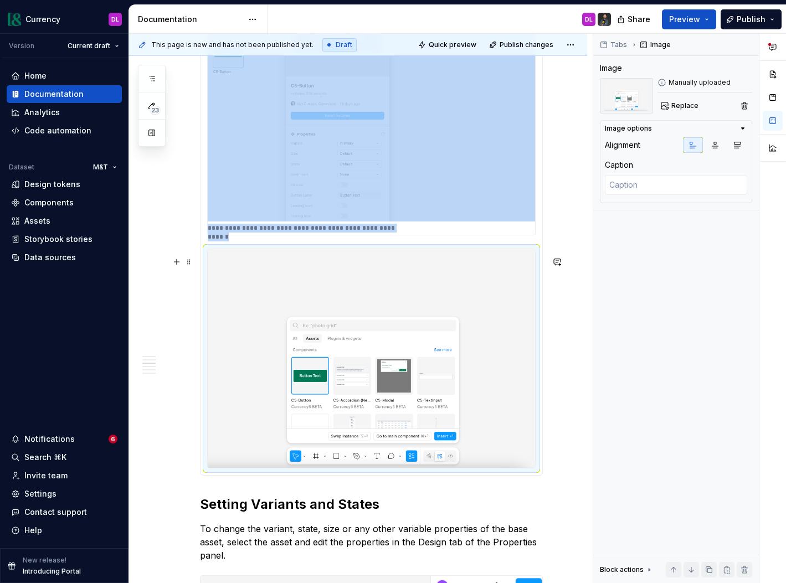
click at [447, 380] on img at bounding box center [371, 358] width 327 height 219
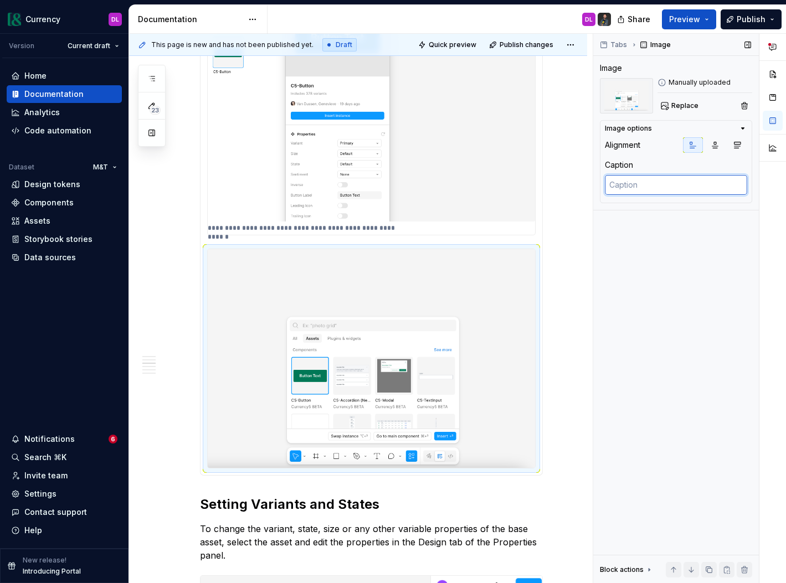
click at [692, 185] on textarea at bounding box center [676, 185] width 142 height 20
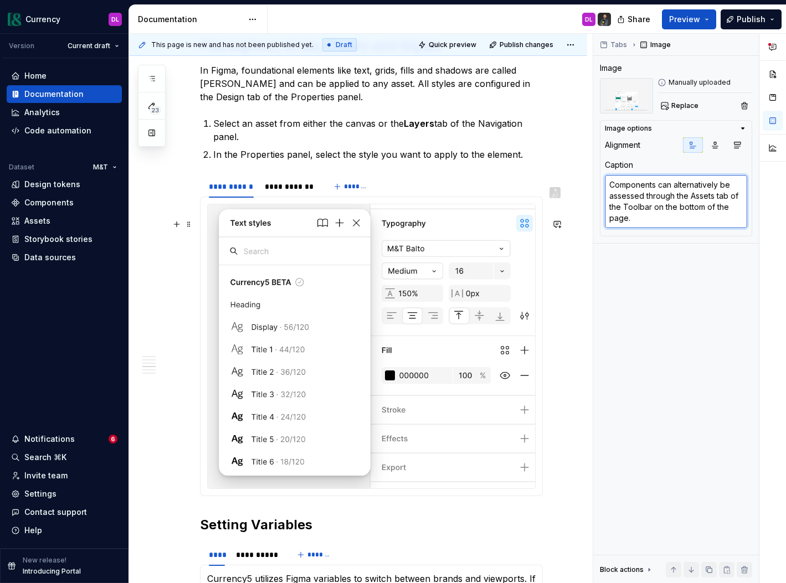
scroll to position [1606, 0]
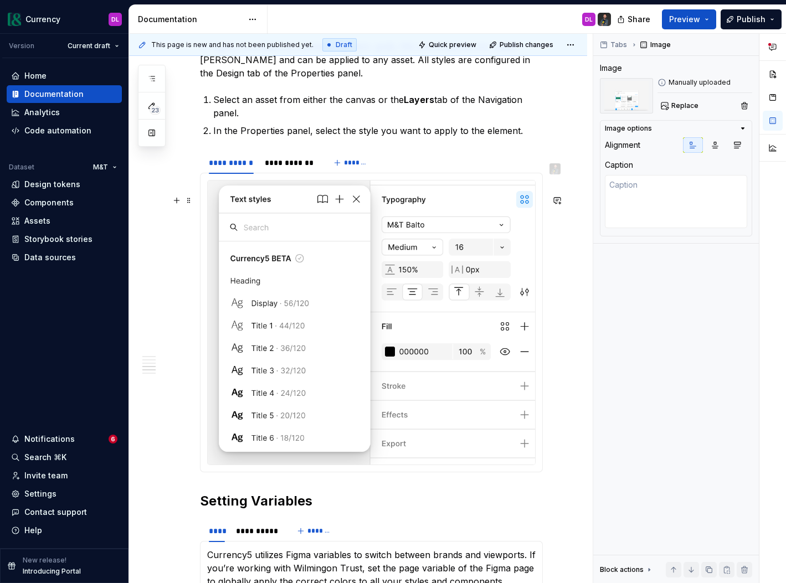
click at [491, 354] on img at bounding box center [371, 322] width 327 height 284
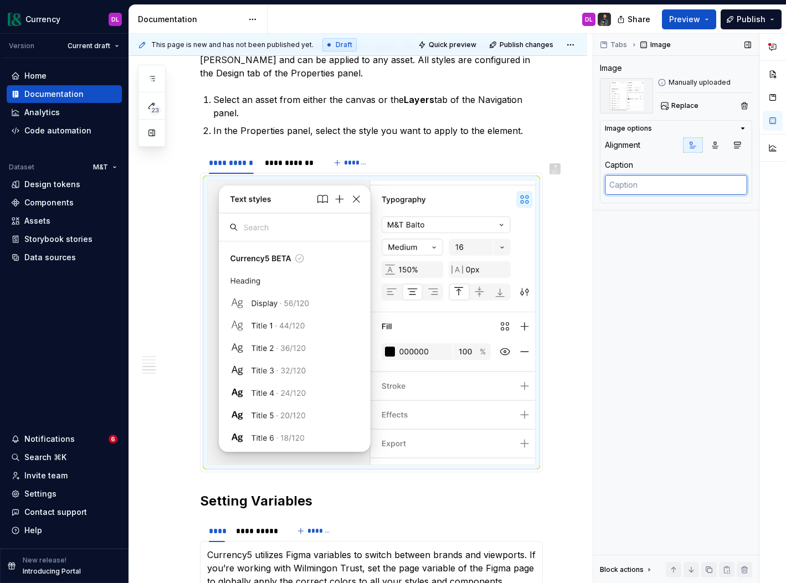
click at [650, 188] on textarea at bounding box center [676, 185] width 142 height 20
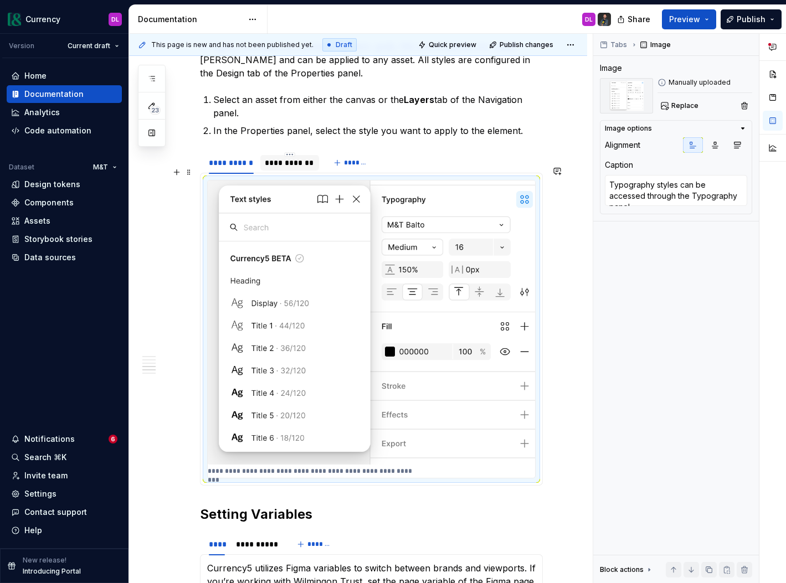
click at [275, 171] on div "**********" at bounding box center [289, 163] width 59 height 16
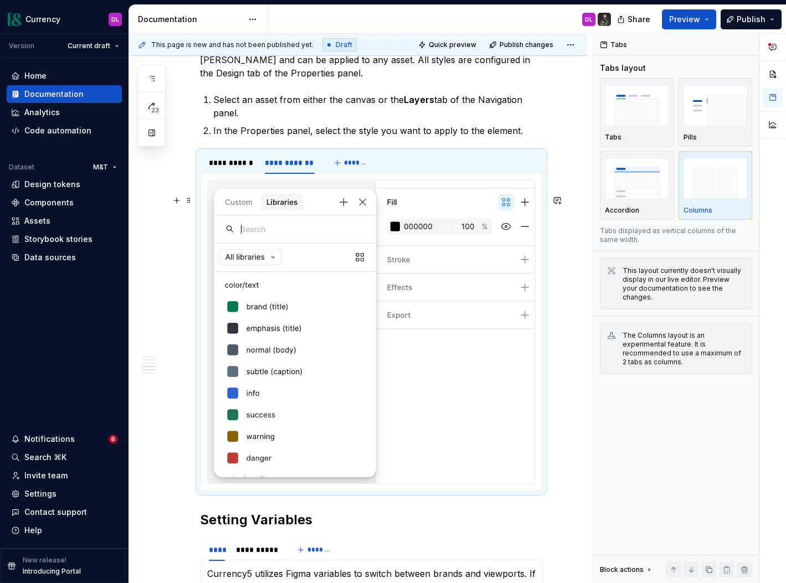
click at [289, 272] on img at bounding box center [371, 331] width 327 height 303
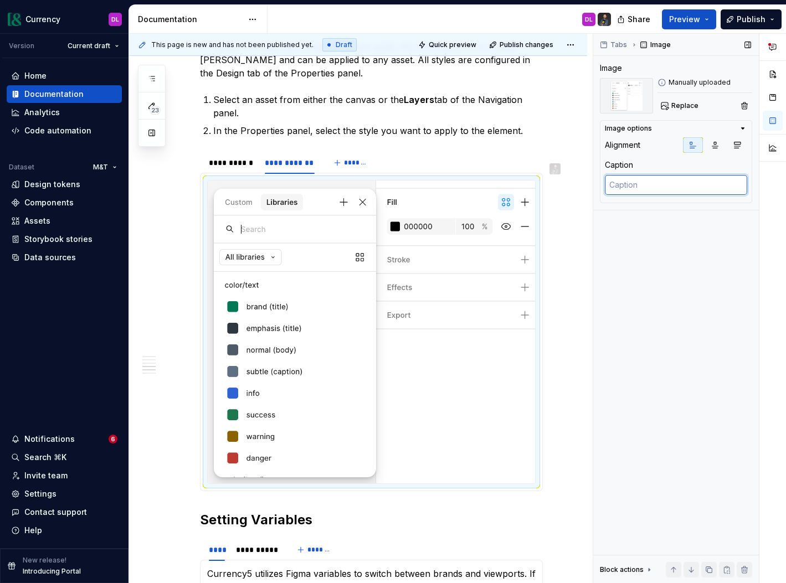
click at [656, 179] on textarea at bounding box center [676, 185] width 142 height 20
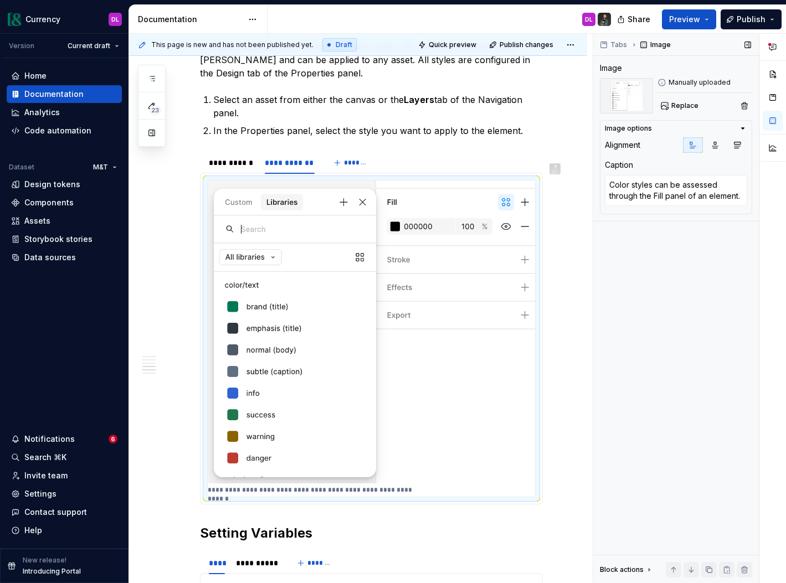
click at [660, 260] on div "Tabs Image Image Manually uploaded Replace Image options Alignment Caption Colo…" at bounding box center [676, 309] width 166 height 550
click at [670, 195] on textarea "Color styles can be assessed through the Fill panel of an element." at bounding box center [676, 190] width 142 height 31
click at [669, 195] on textarea "Color styles can be assessed through the Fill panel of an element." at bounding box center [676, 190] width 142 height 31
click at [666, 195] on textarea "Color styles can be assessed through the Fill panel of an element." at bounding box center [676, 190] width 142 height 31
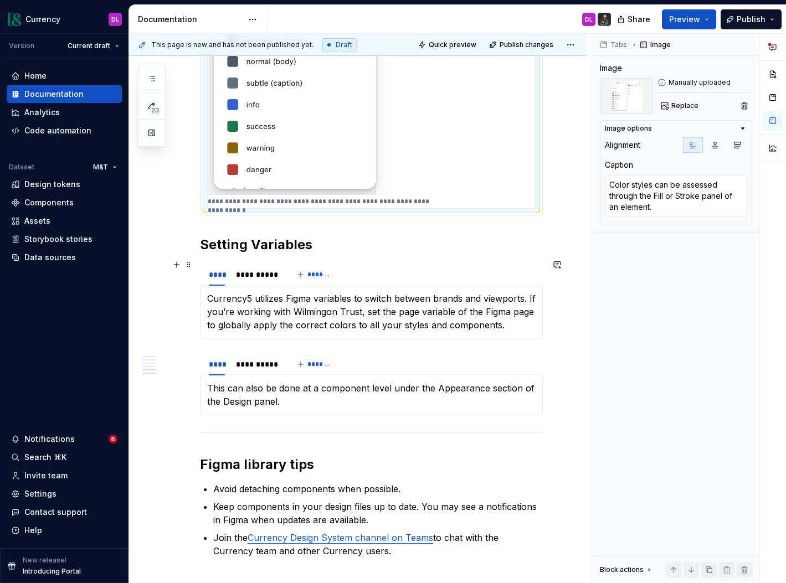
scroll to position [1897, 0]
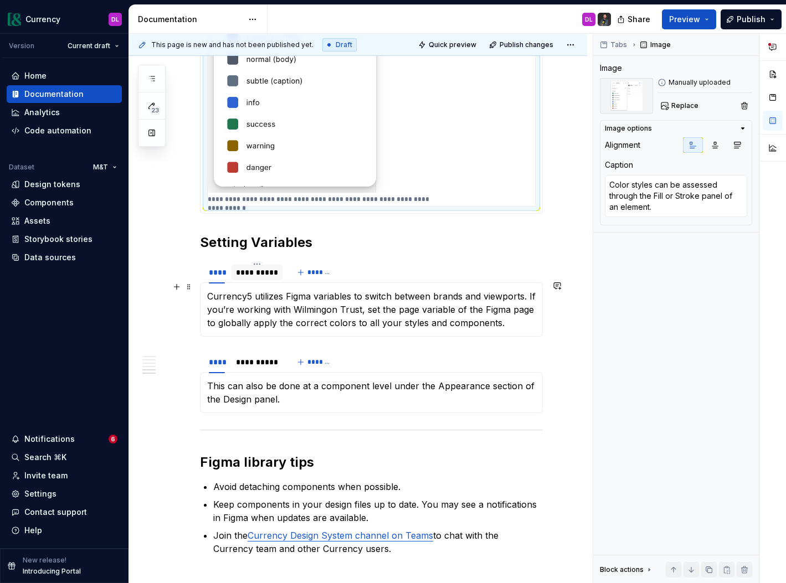
click at [246, 278] on div "**********" at bounding box center [257, 272] width 42 height 11
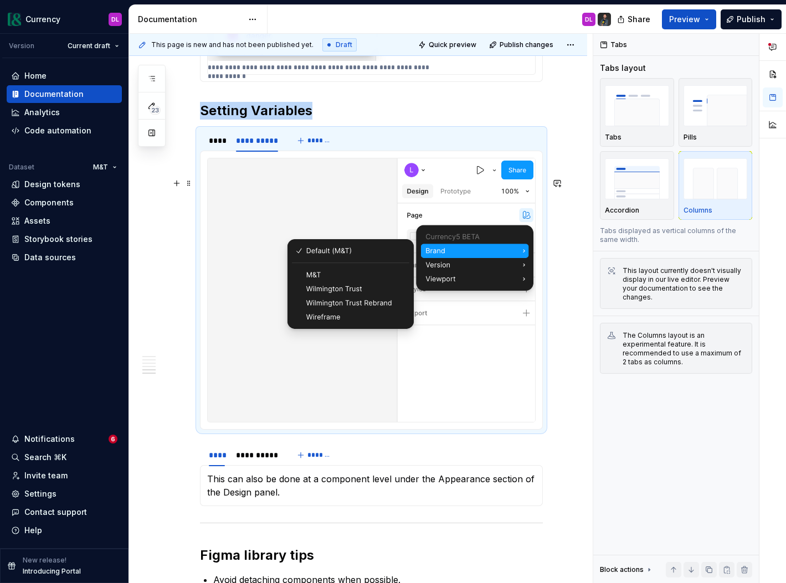
scroll to position [2090, 0]
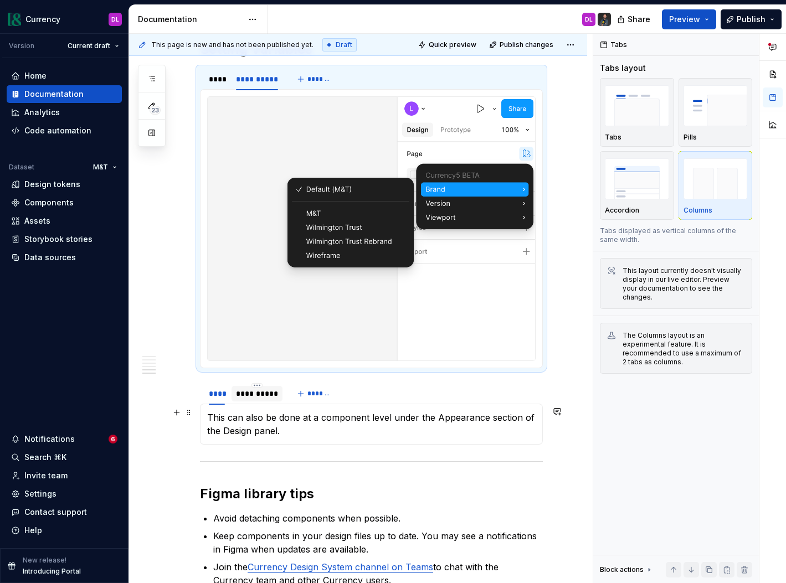
click at [258, 404] on div at bounding box center [256, 403] width 51 height 1
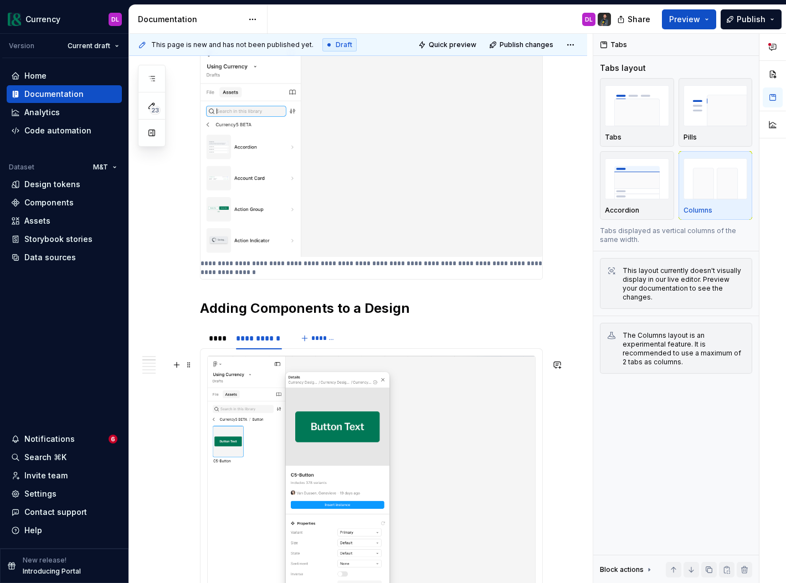
scroll to position [374, 0]
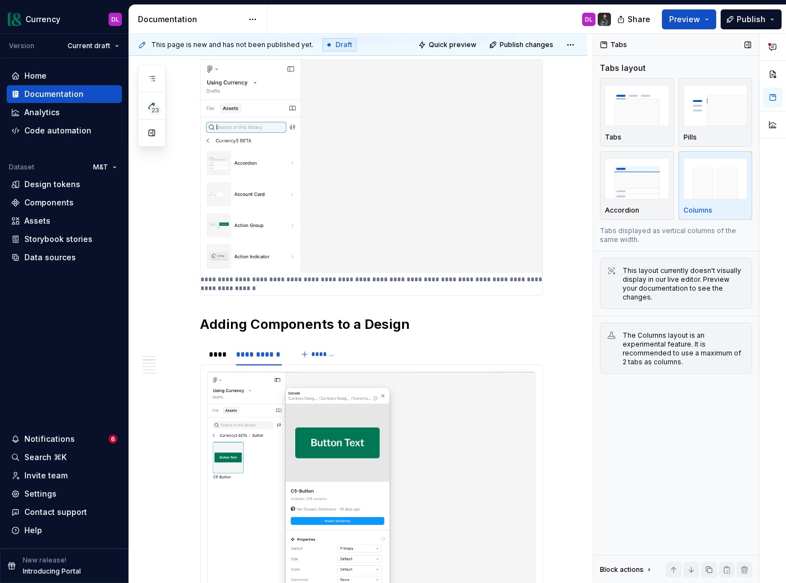
click at [730, 529] on div "Tabs Tabs layout Tabs Pills Accordion Columns Tabs displayed as vertical column…" at bounding box center [676, 309] width 166 height 550
